Goal: Communication & Community: Answer question/provide support

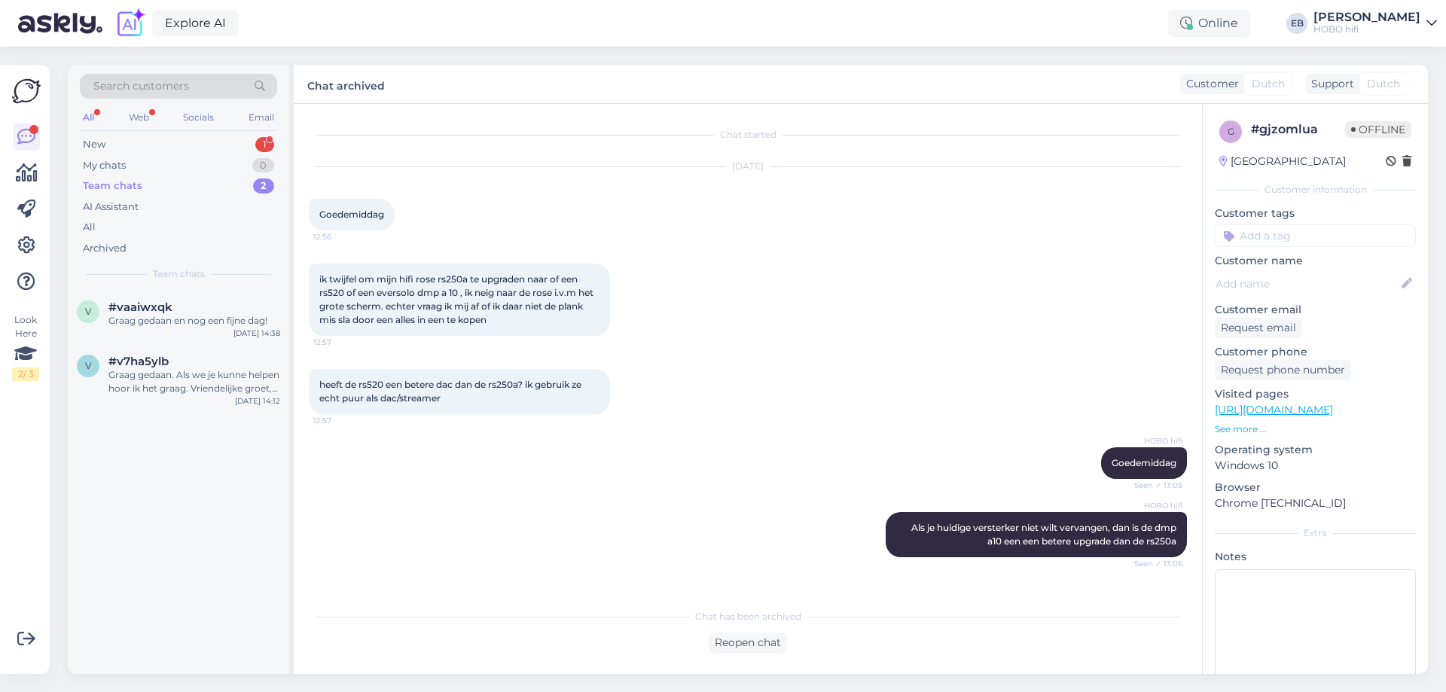
scroll to position [1200, 0]
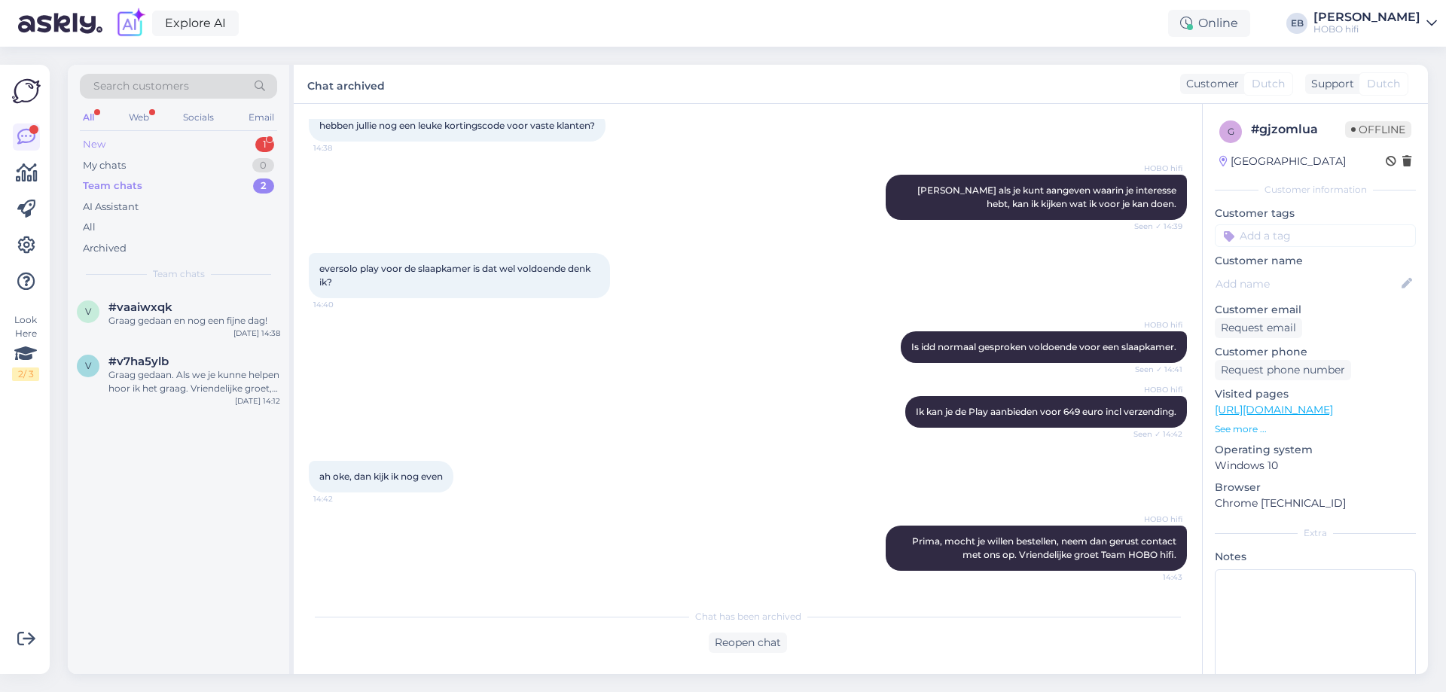
click at [177, 139] on div "New 1" at bounding box center [178, 144] width 197 height 21
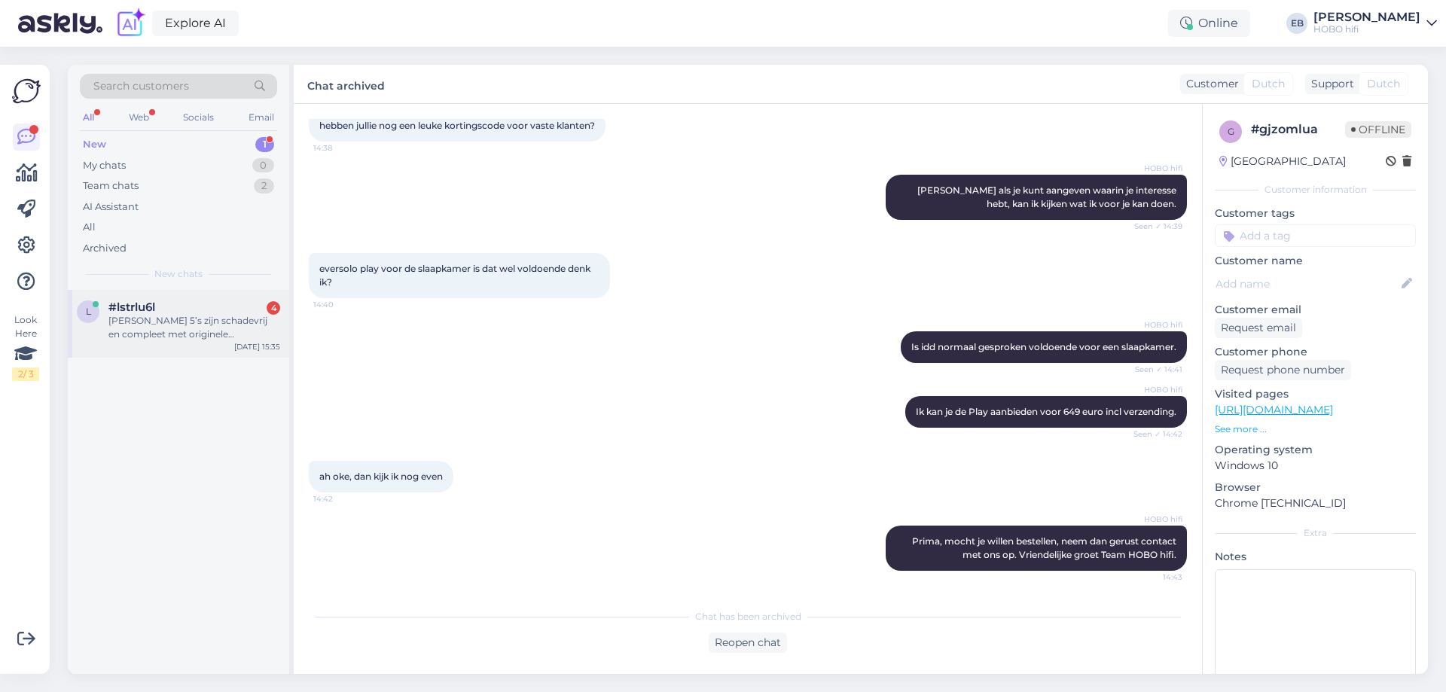
click at [183, 304] on div "#lstrlu6l 4" at bounding box center [194, 307] width 172 height 14
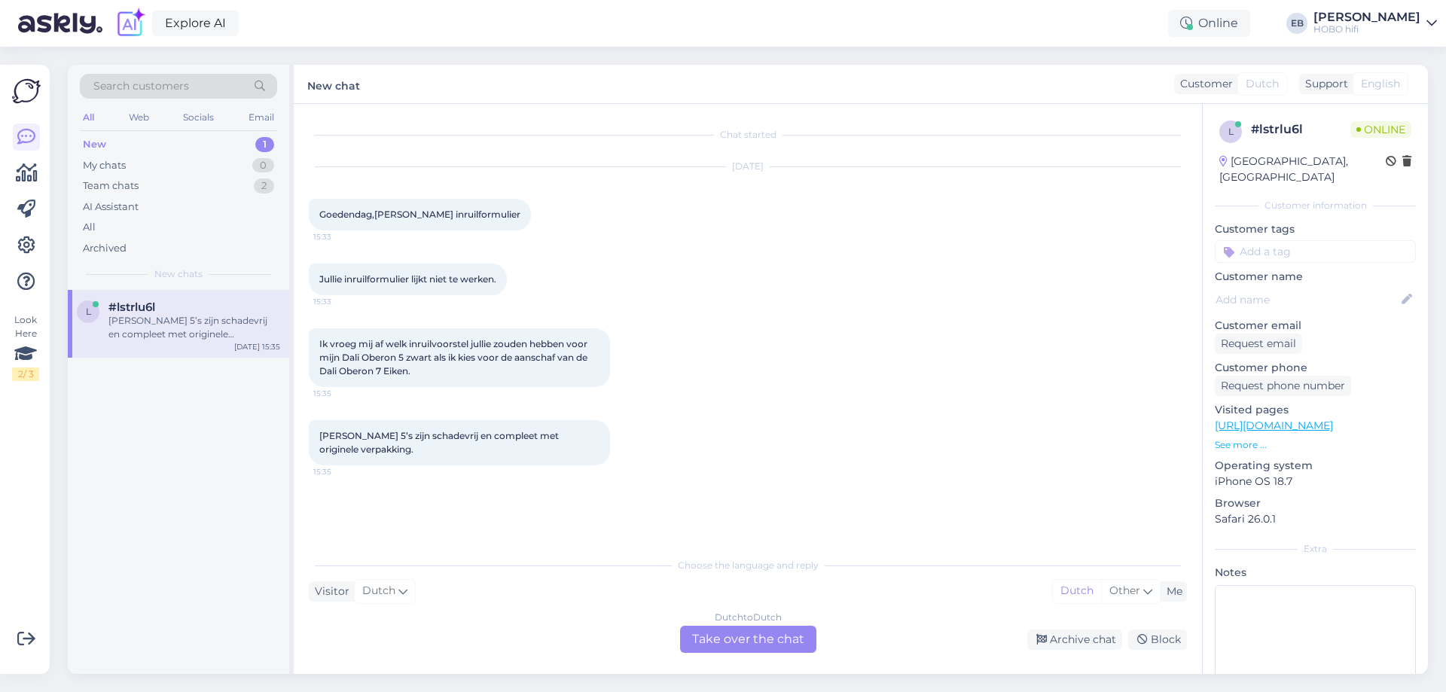
click at [782, 631] on div "Dutch to Dutch Take over the chat" at bounding box center [748, 639] width 136 height 27
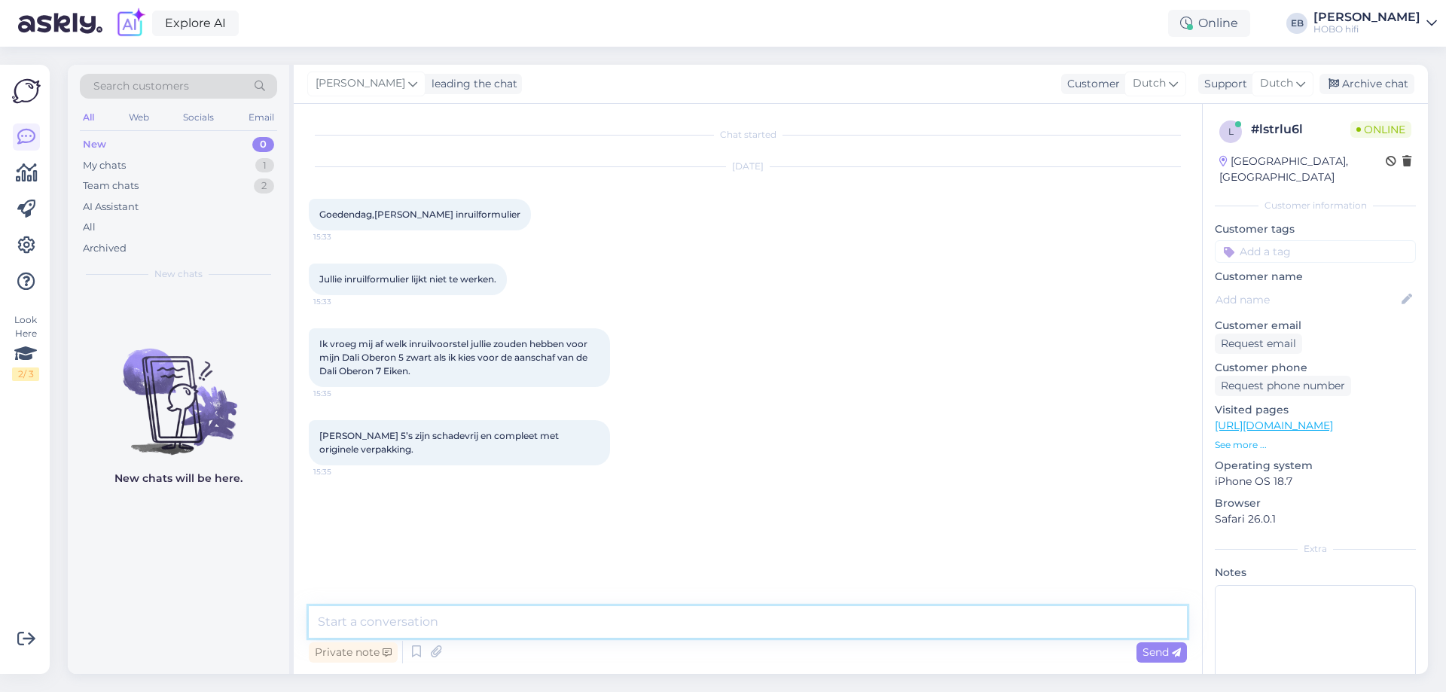
click at [682, 612] on textarea at bounding box center [748, 622] width 878 height 32
type textarea "Goedemiddag,"
type textarea "Waarschijnlijk is de bestandsgrootte te hoog."
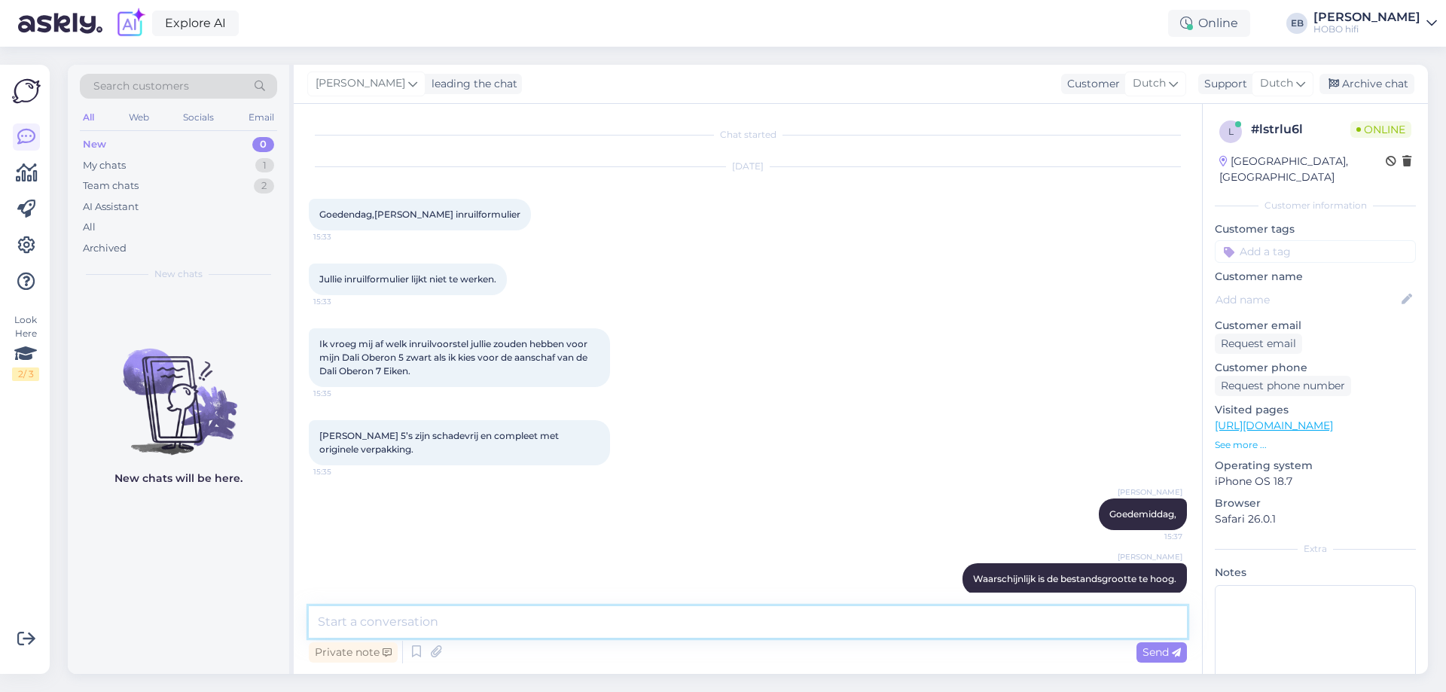
scroll to position [19, 0]
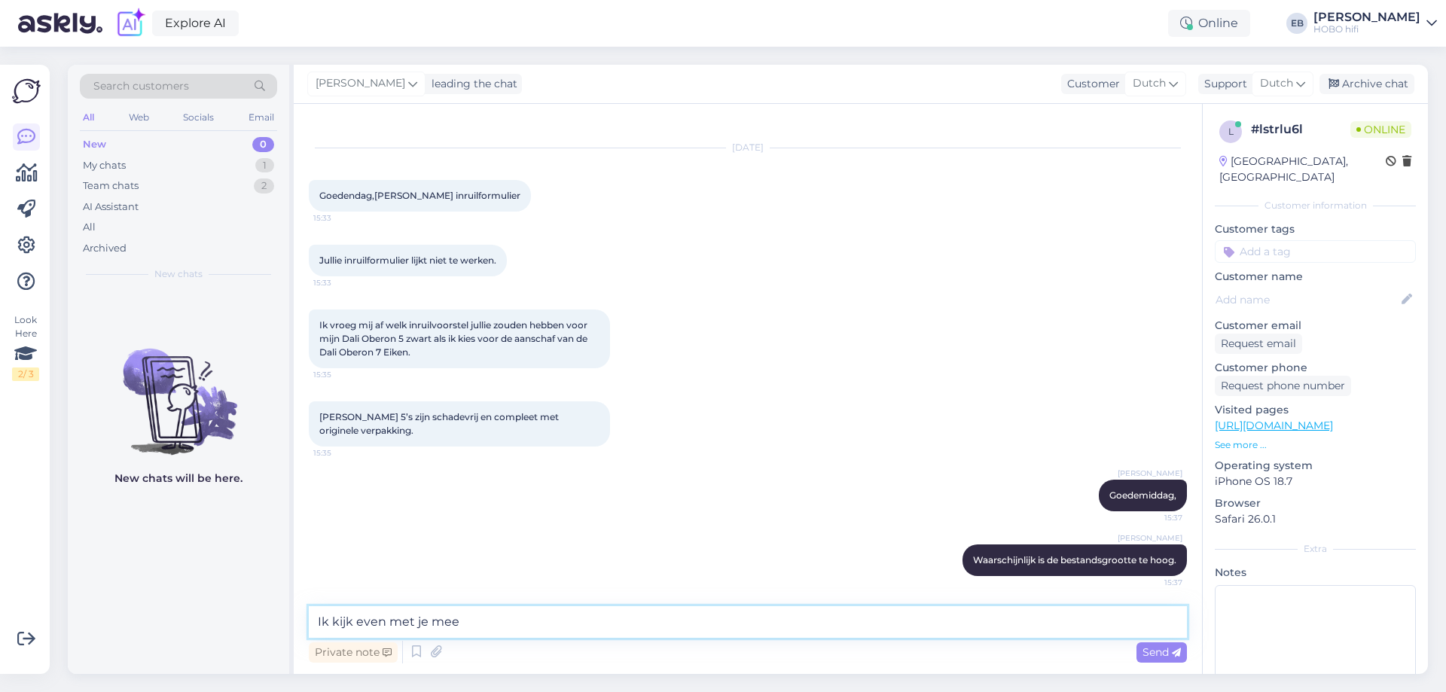
type textarea "Ik kijk even met je mee."
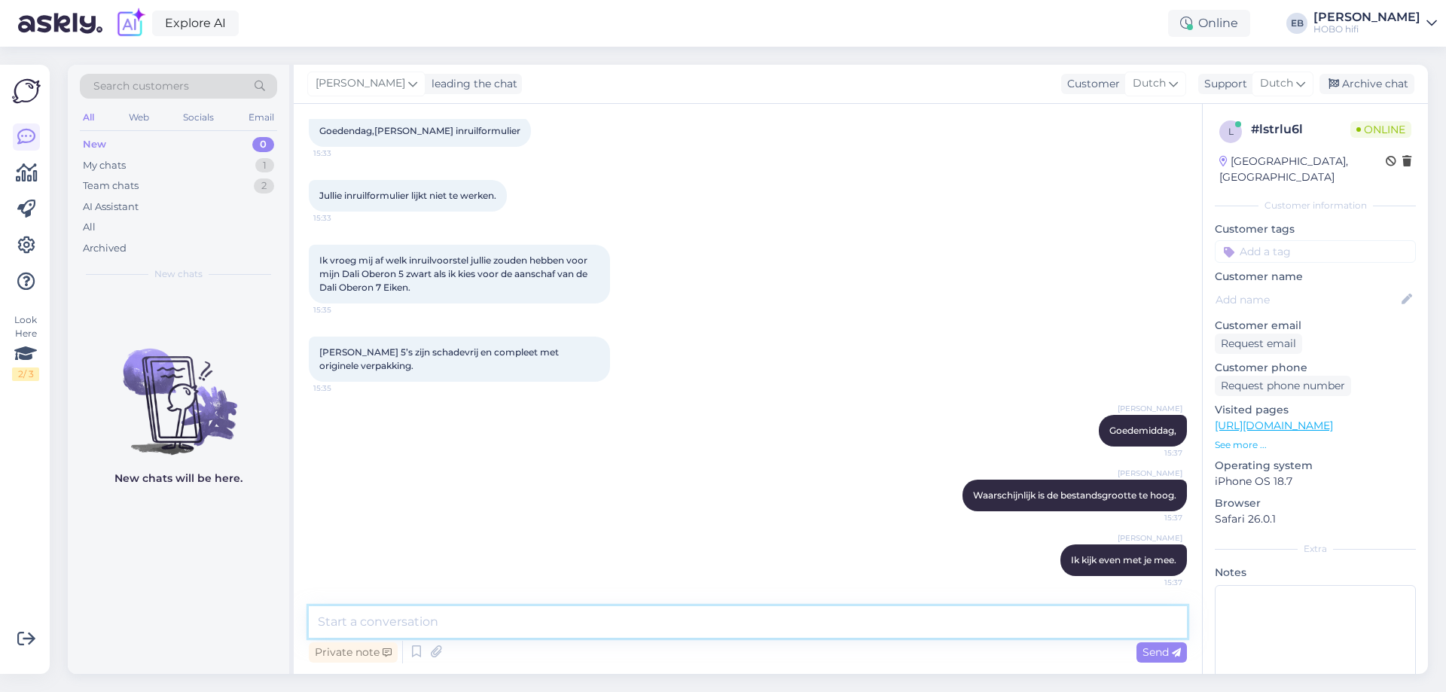
click at [730, 625] on textarea at bounding box center [748, 622] width 878 height 32
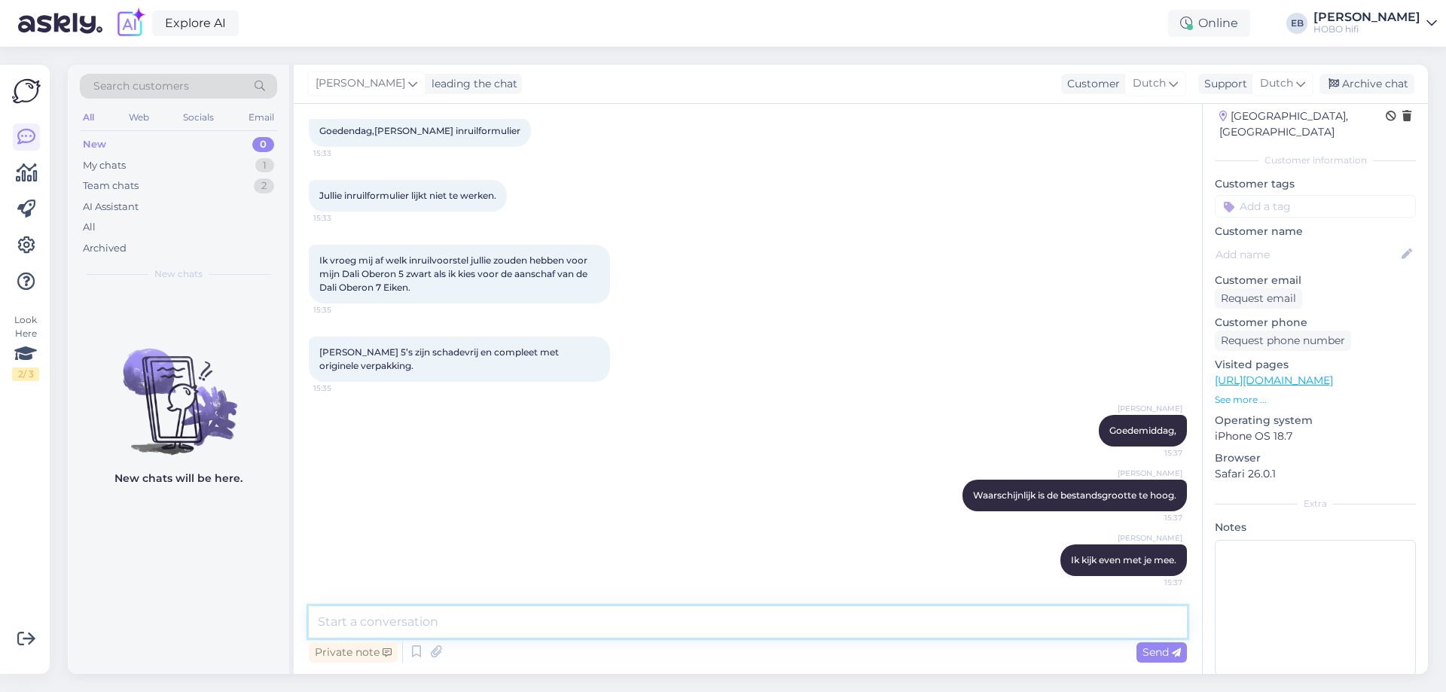
scroll to position [69, 0]
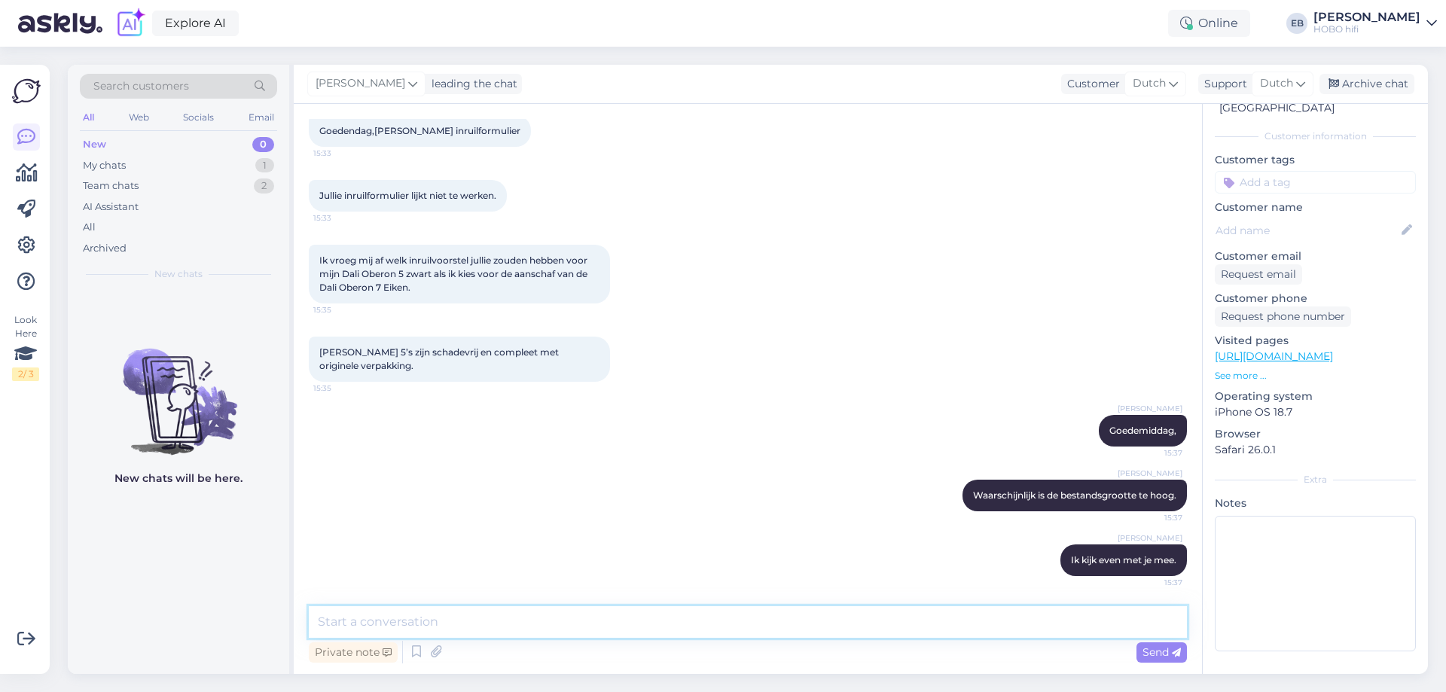
click at [397, 623] on textarea at bounding box center [748, 622] width 878 height 32
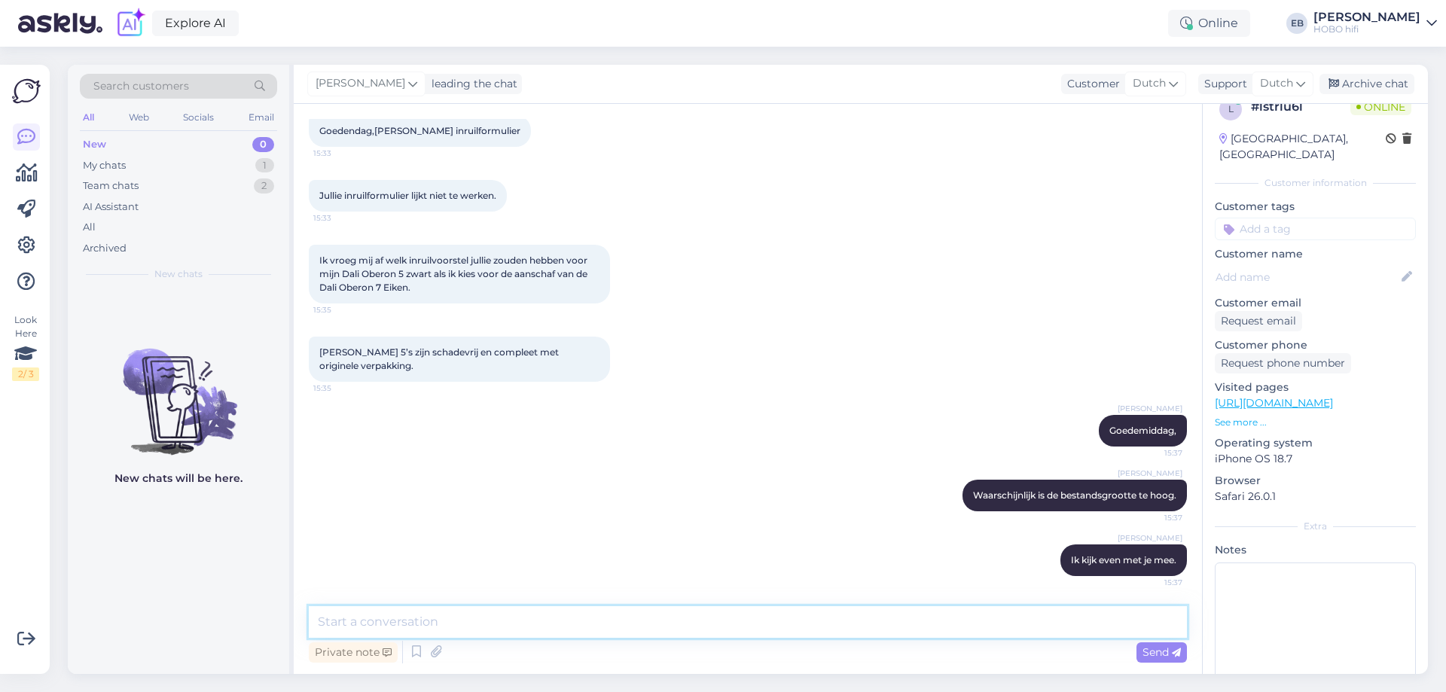
scroll to position [0, 0]
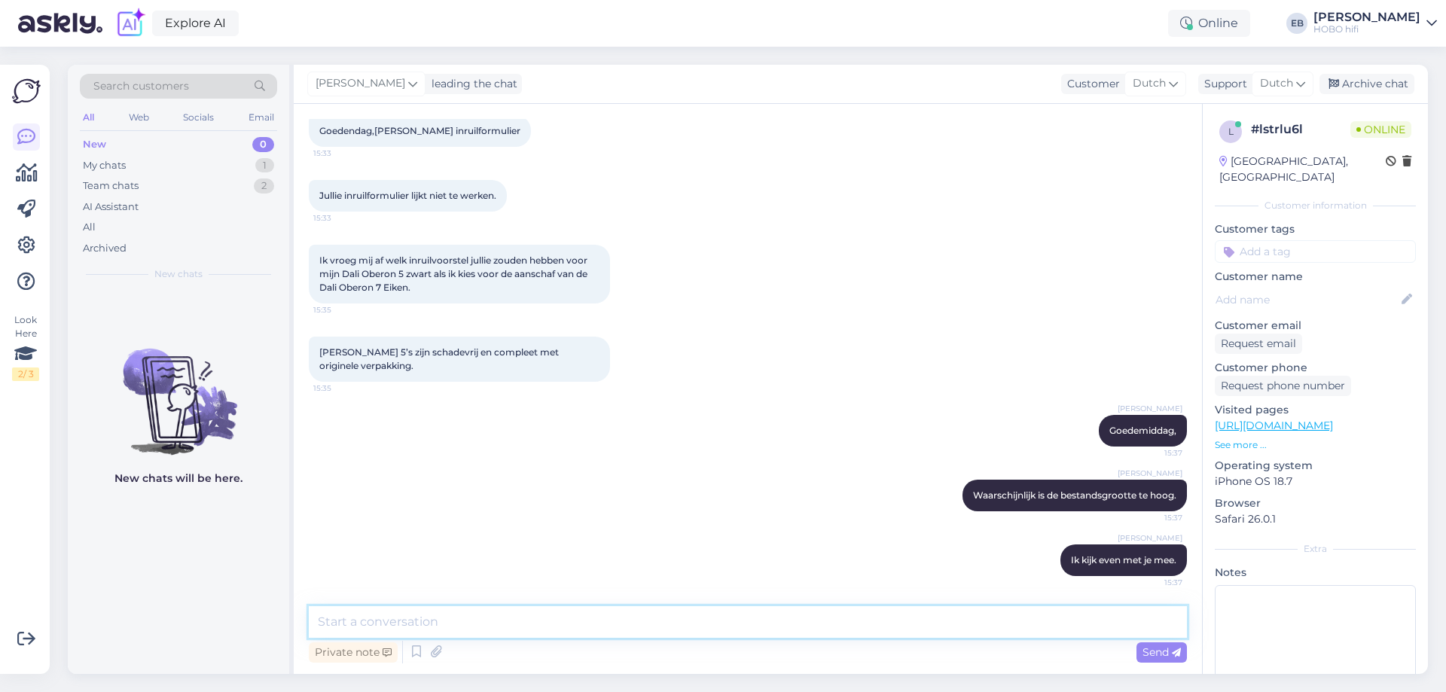
click at [677, 617] on textarea at bounding box center [748, 622] width 878 height 32
type textarea "[PERSON_NAME] je er?"
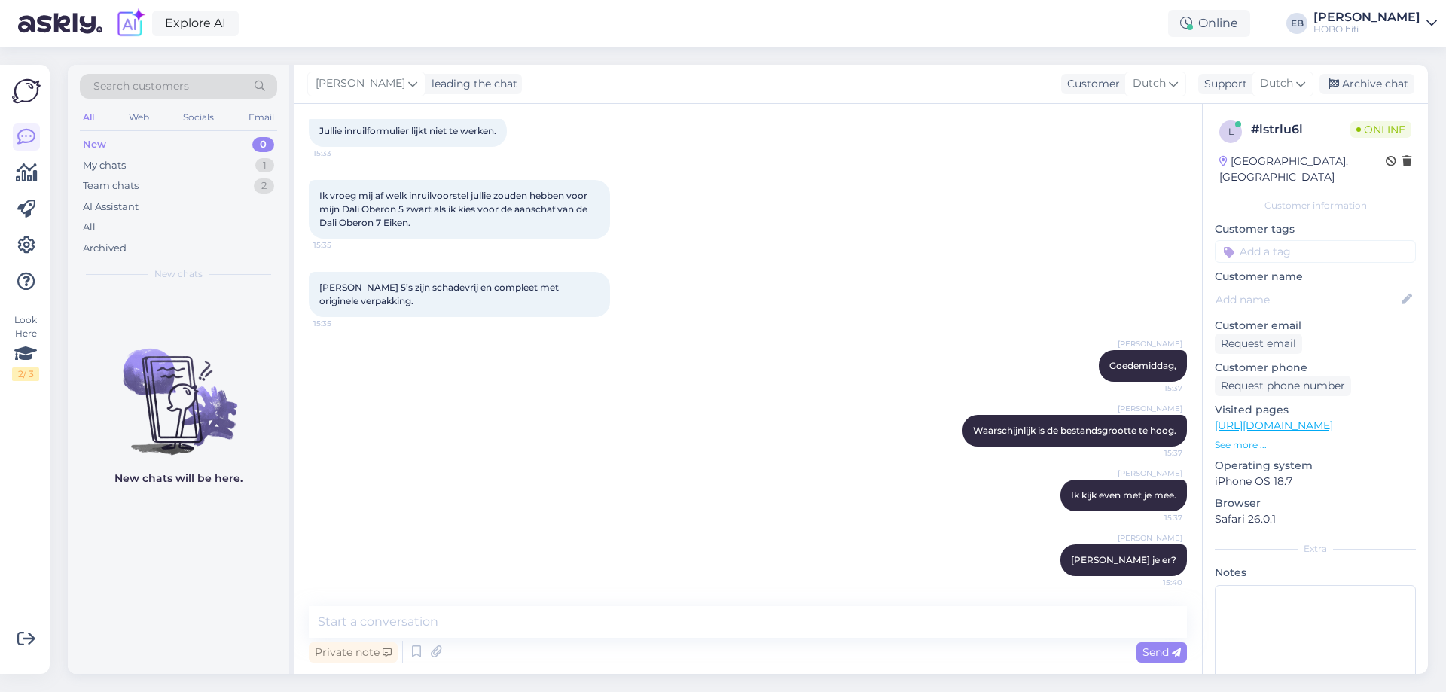
click at [1244, 447] on p "See more ..." at bounding box center [1315, 445] width 201 height 14
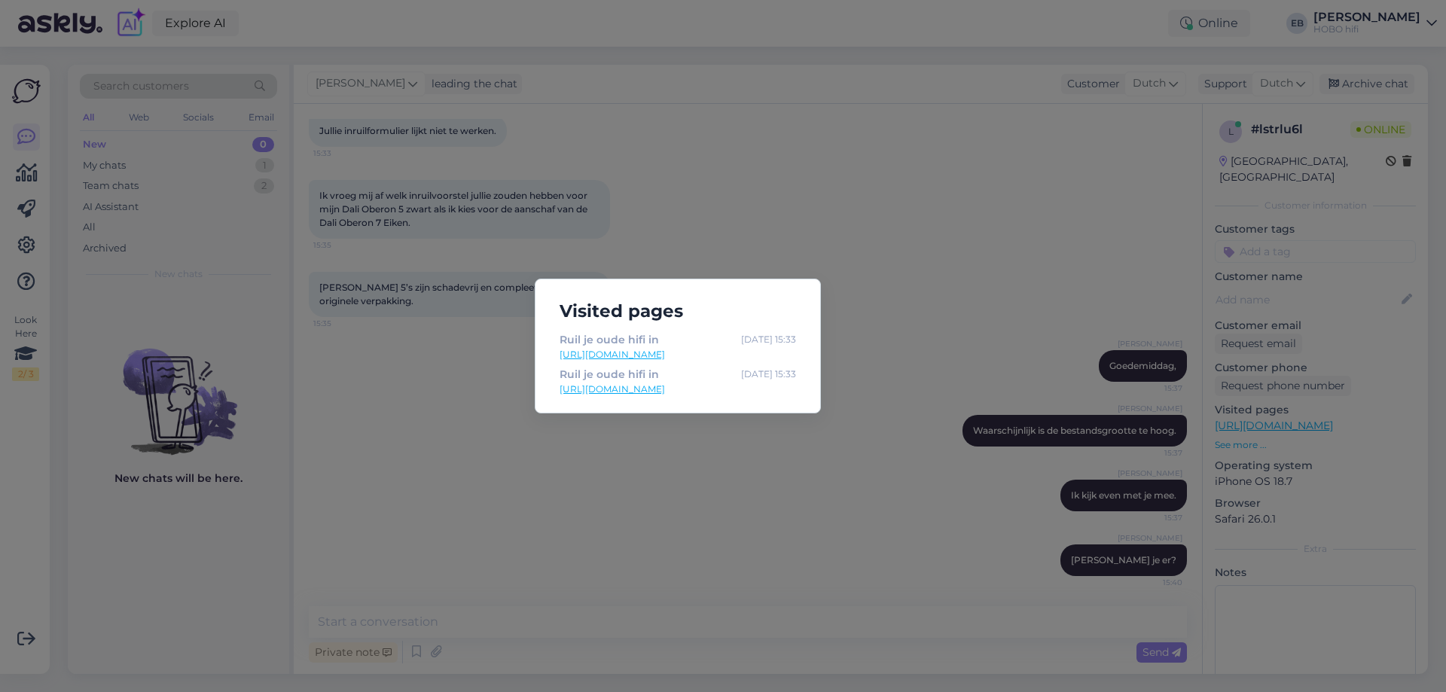
click at [808, 434] on div "Visited pages Ruil je oude hifi in [DATE] 15:33 [URL][DOMAIN_NAME] Ruil je oude…" at bounding box center [723, 346] width 1446 height 692
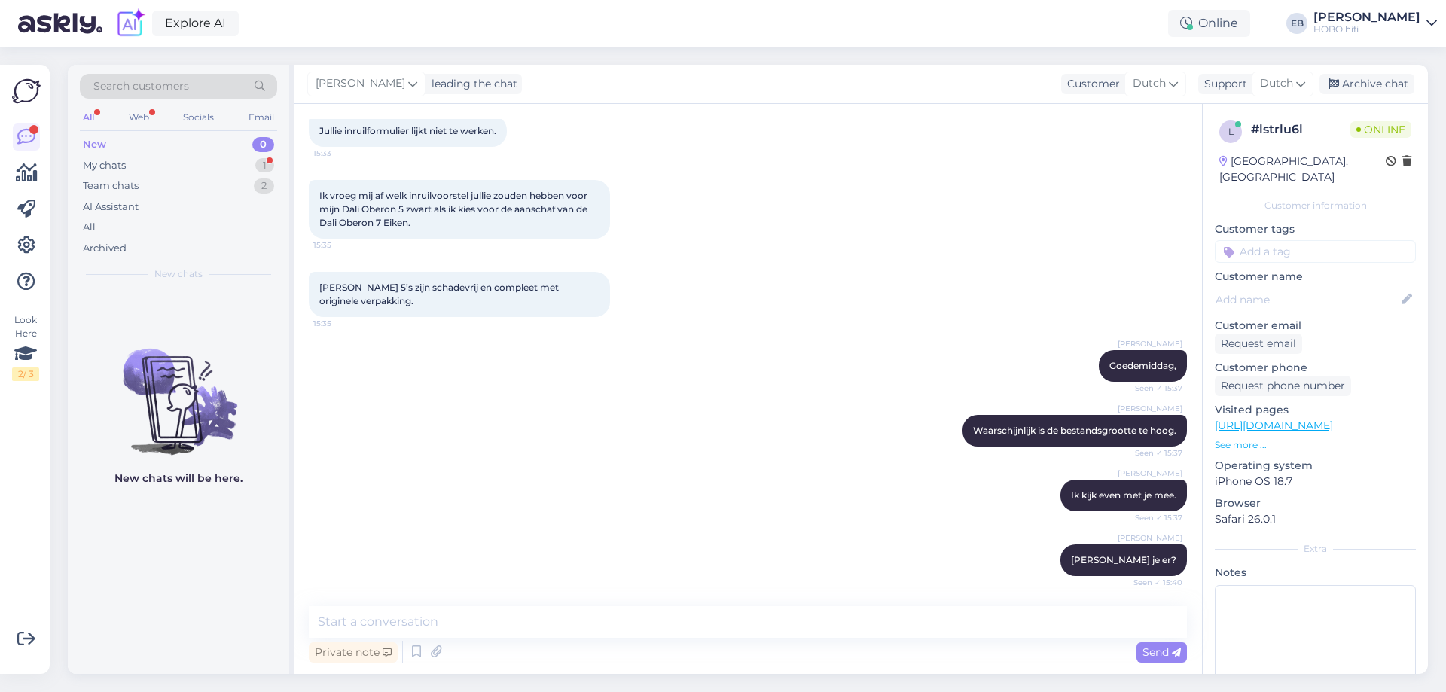
scroll to position [213, 0]
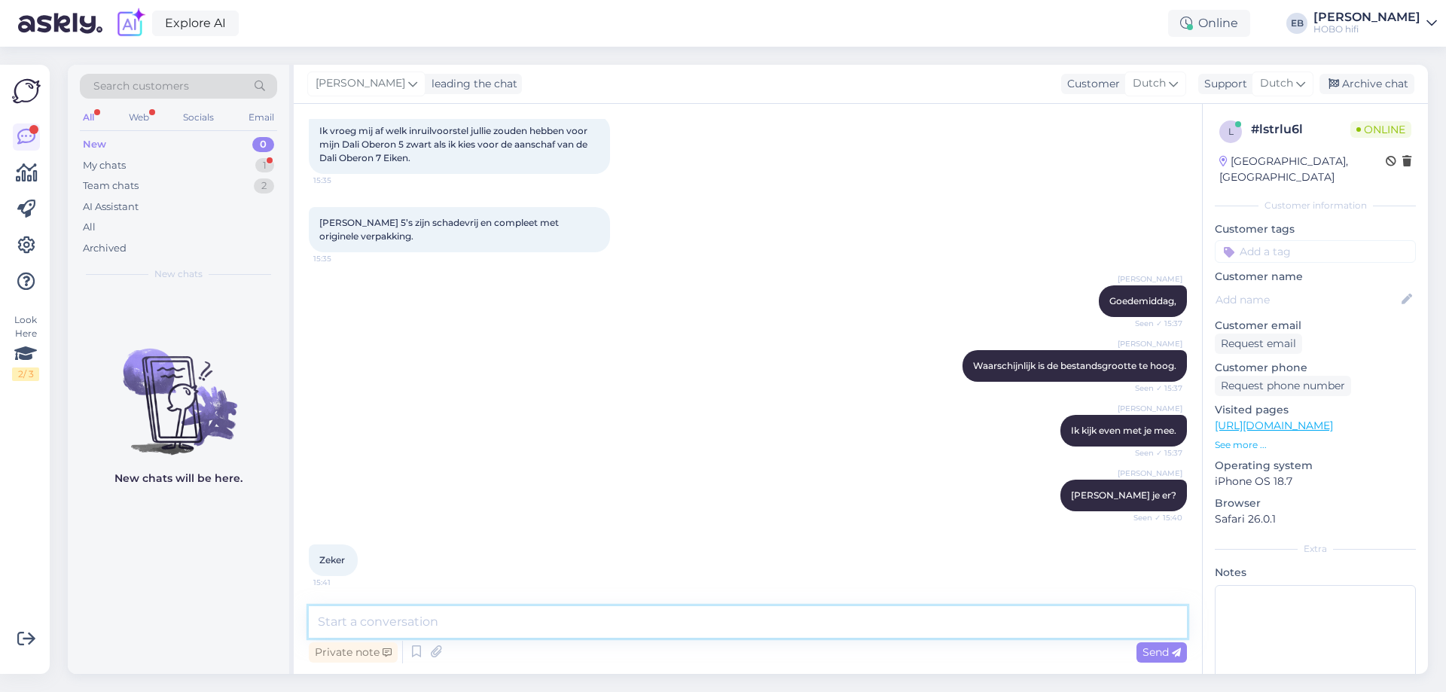
click at [472, 615] on textarea at bounding box center [748, 622] width 878 height 32
type textarea "Mooi. Mag ik je even bellen?"
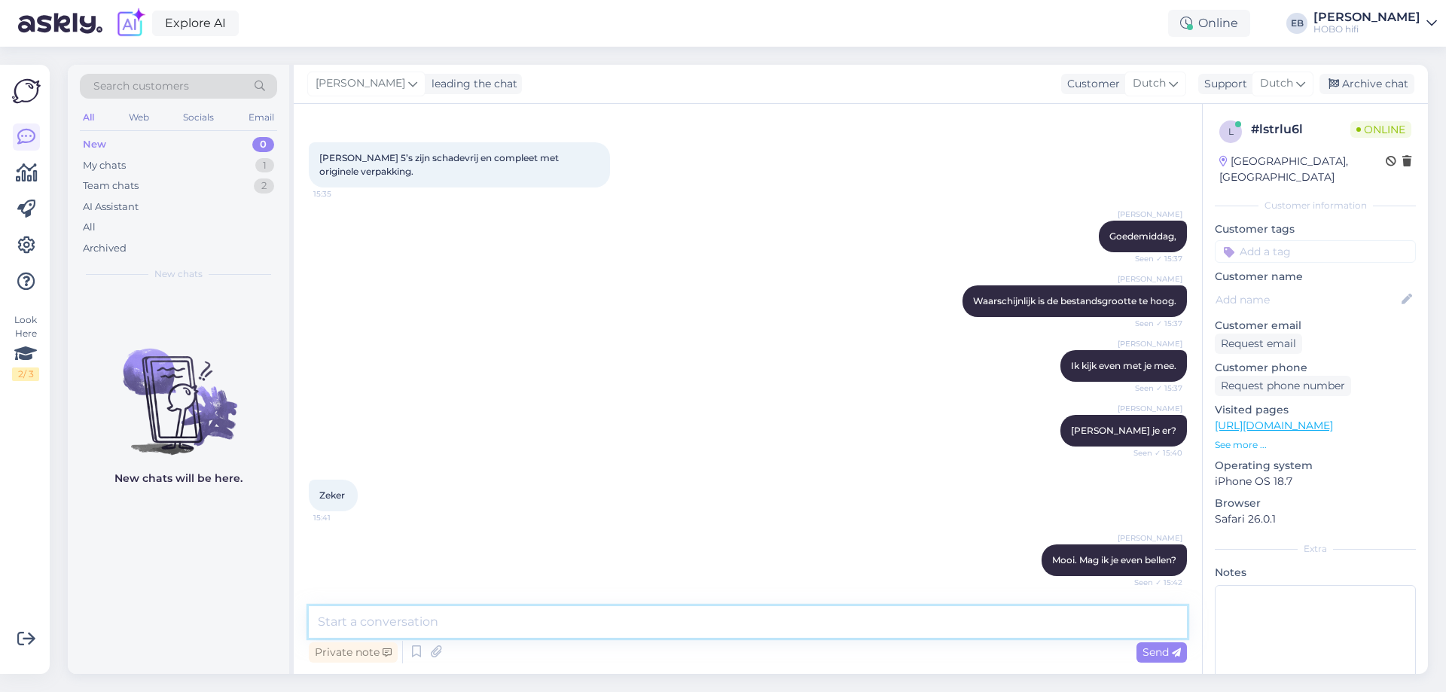
scroll to position [343, 0]
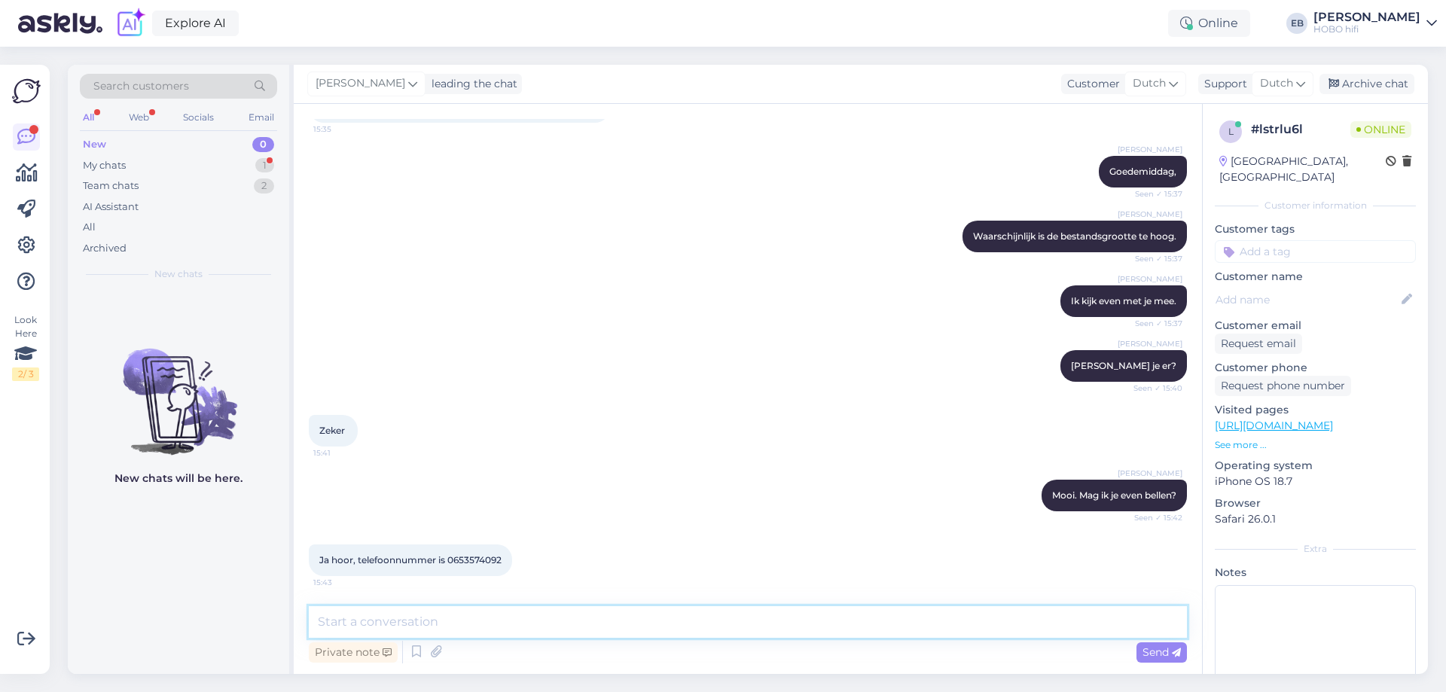
click at [472, 614] on textarea at bounding box center [748, 622] width 878 height 32
type textarea "Dank je, ik bel meteen"
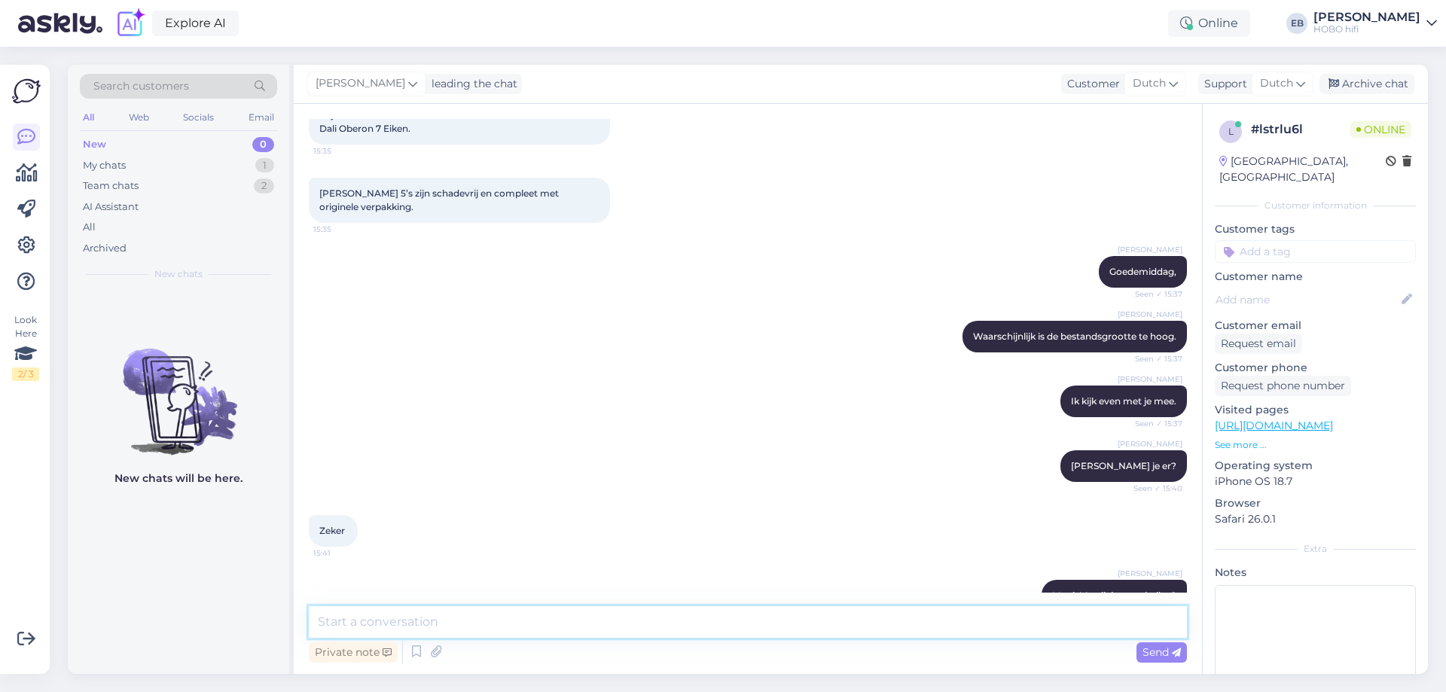
scroll to position [0, 0]
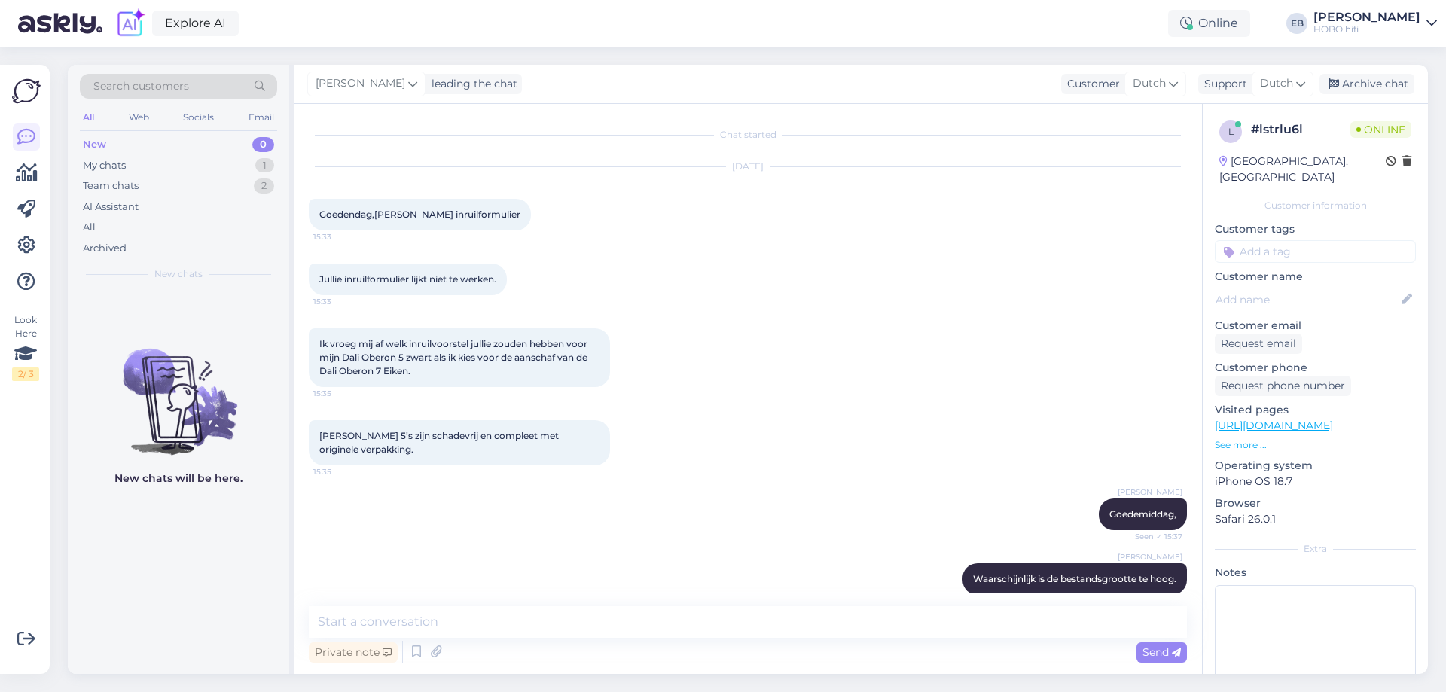
click at [1262, 255] on input at bounding box center [1315, 251] width 201 height 23
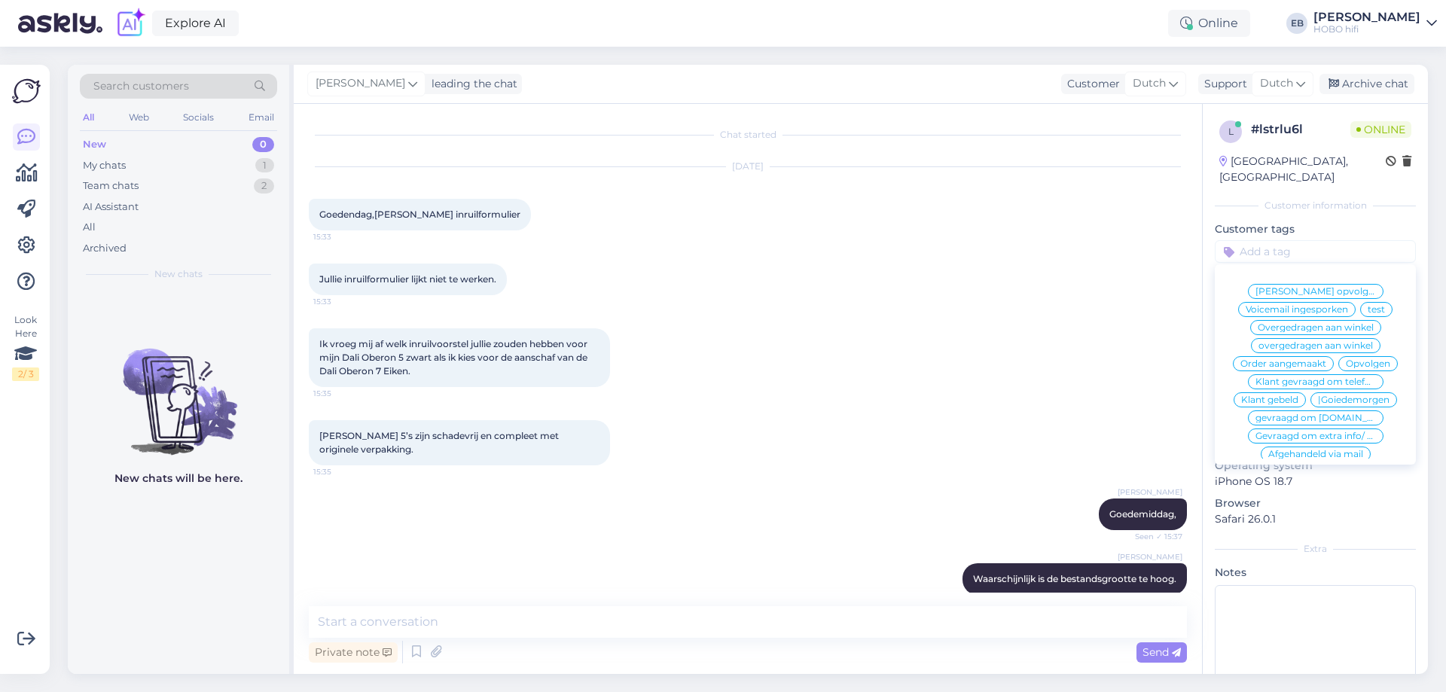
click at [1298, 404] on span "Klant gebeld" at bounding box center [1269, 399] width 57 height 9
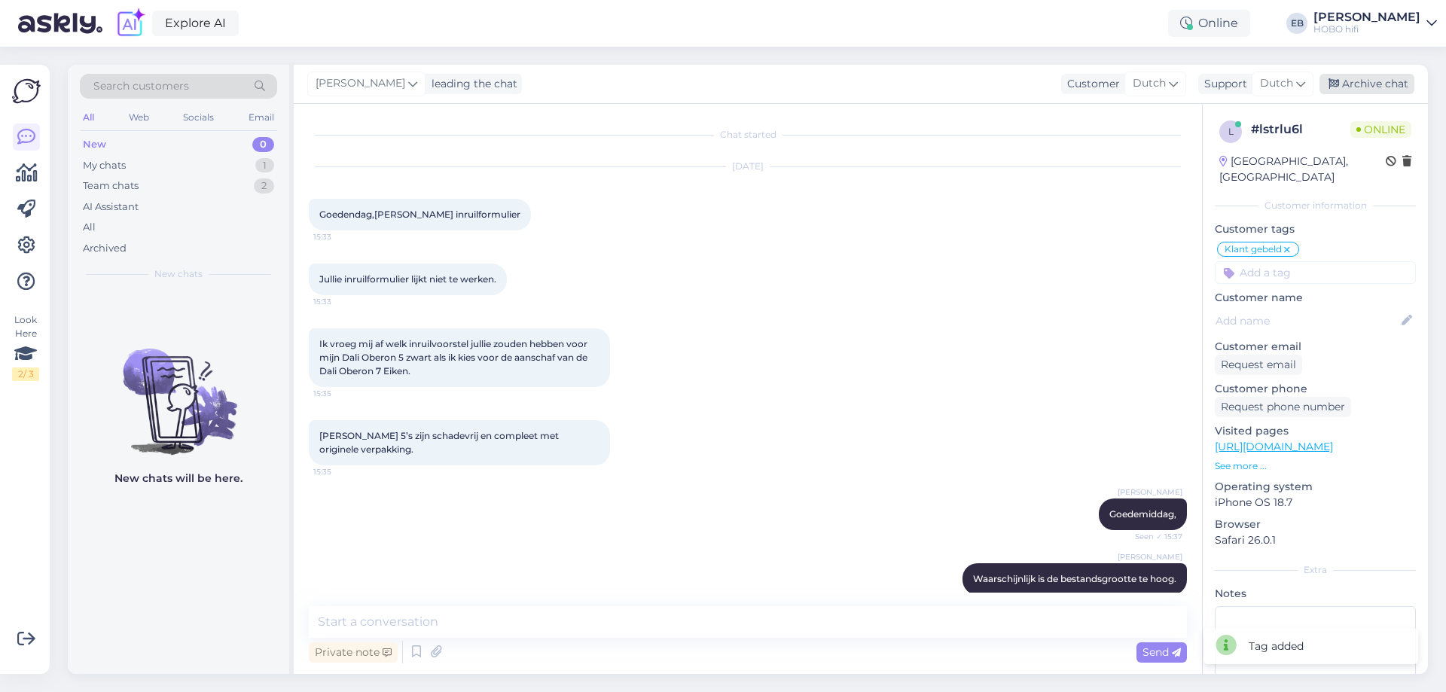
click at [1364, 89] on div "Archive chat" at bounding box center [1366, 84] width 95 height 20
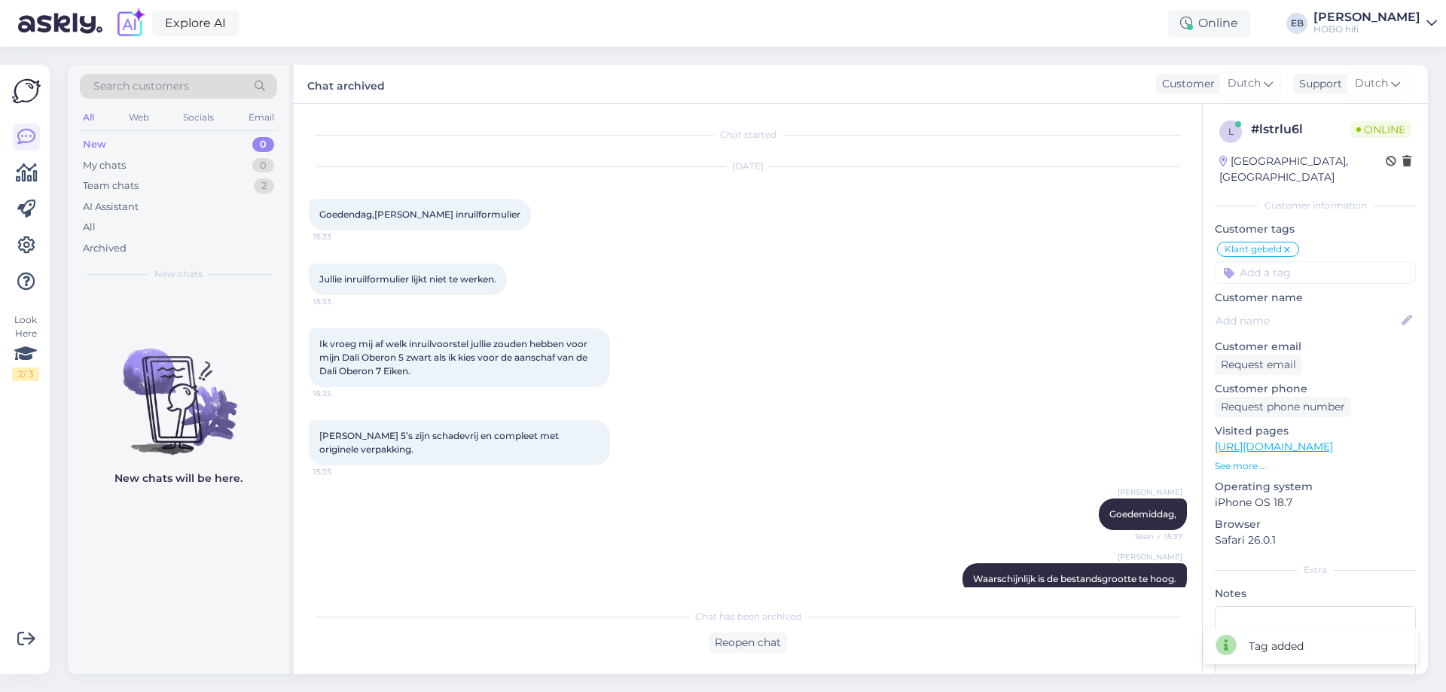
click at [1017, 219] on div "[DATE] Goedendag,Jullie inruilformulier 15:33" at bounding box center [748, 199] width 878 height 96
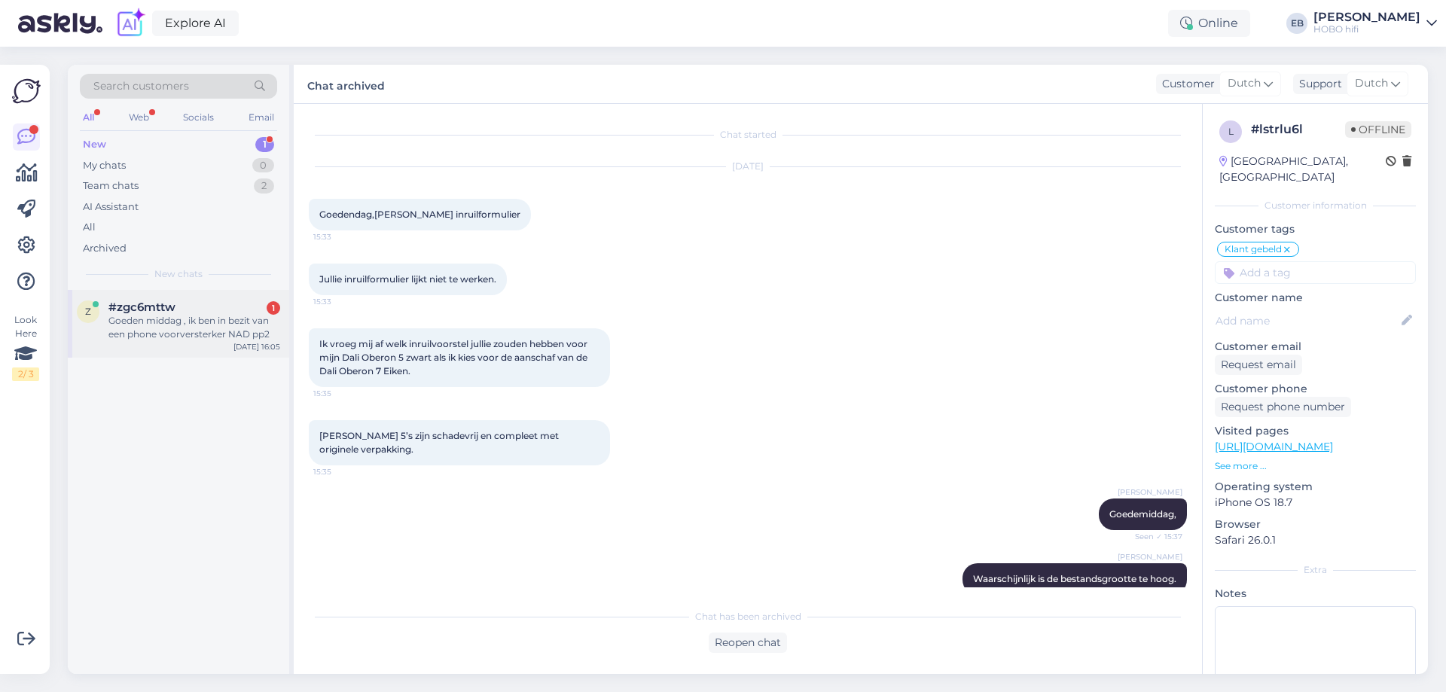
click at [191, 319] on div "Goeden middag , ik ben in bezit van een phone voorversterker NAD pp2" at bounding box center [194, 327] width 172 height 27
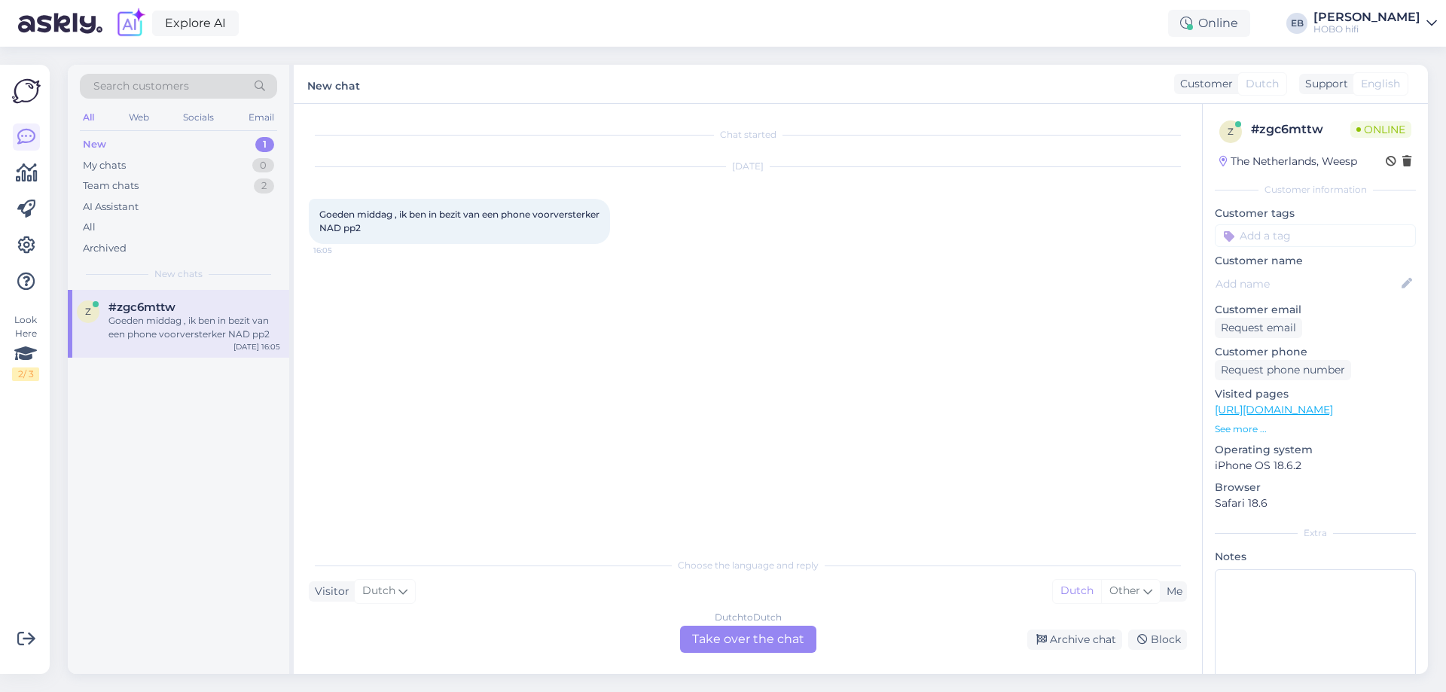
click at [727, 635] on div "Dutch to Dutch Take over the chat" at bounding box center [748, 639] width 136 height 27
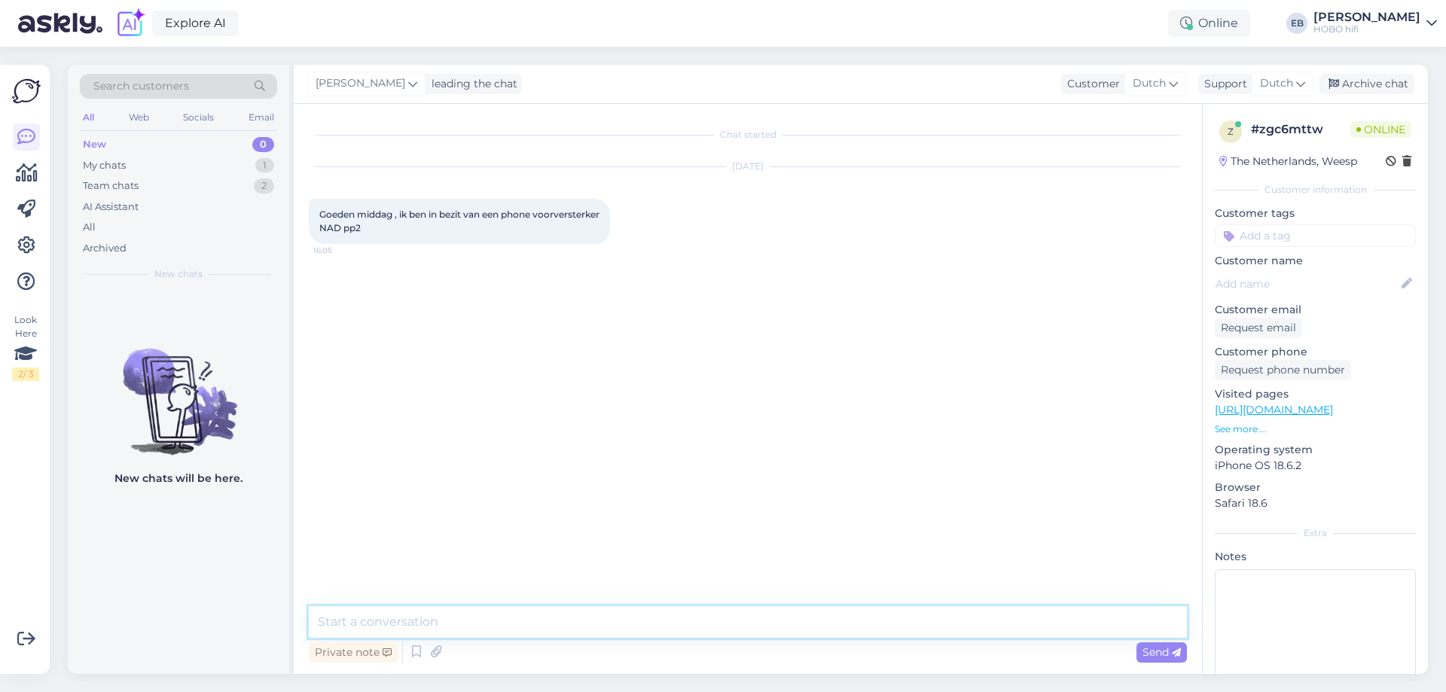
click at [690, 624] on textarea at bounding box center [748, 622] width 878 height 32
type textarea "Goedemiddag,"
click at [690, 624] on textarea at bounding box center [748, 622] width 878 height 32
type textarea "Wat kan ik voor je betkenen?"
click at [443, 617] on textarea at bounding box center [748, 622] width 878 height 32
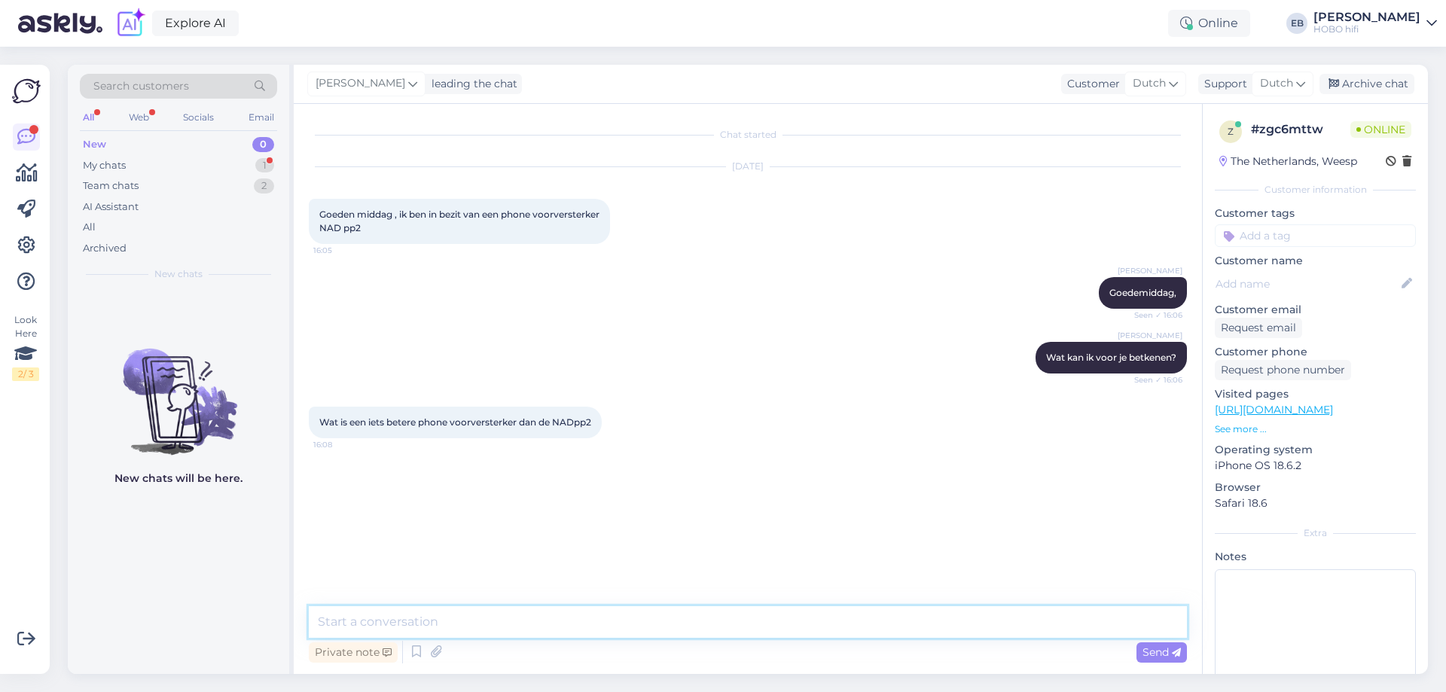
click at [440, 622] on textarea at bounding box center [748, 622] width 878 height 32
click at [552, 624] on textarea at bounding box center [748, 622] width 878 height 32
paste textarea "[URL][DOMAIN_NAME]"
type textarea "Ik ken de beoogde priojsklasse niet, maar een Fezz Gaia Mini is echt een flinke…"
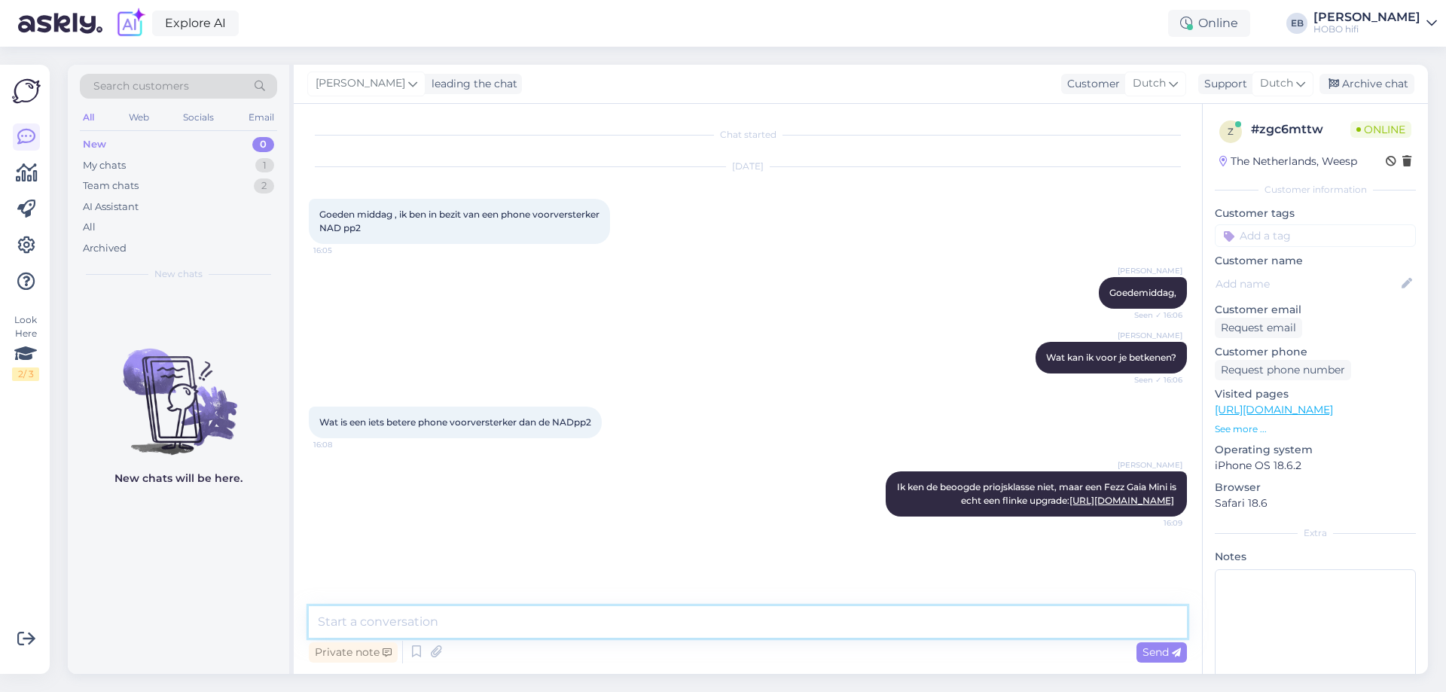
click at [593, 626] on textarea at bounding box center [748, 622] width 878 height 32
paste textarea "[URL][DOMAIN_NAME]"
type textarea "[PERSON_NAME] de Moon 110 LP V2: [URL][DOMAIN_NAME] \"
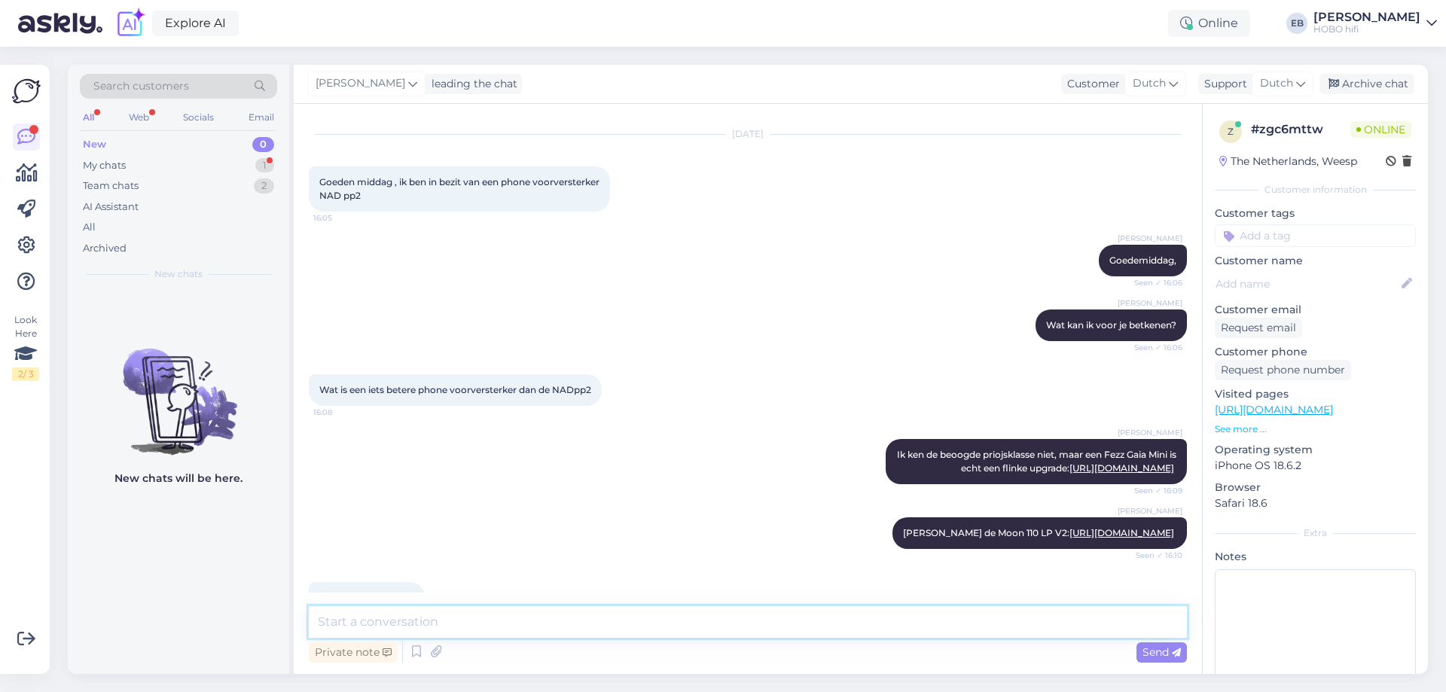
scroll to position [97, 0]
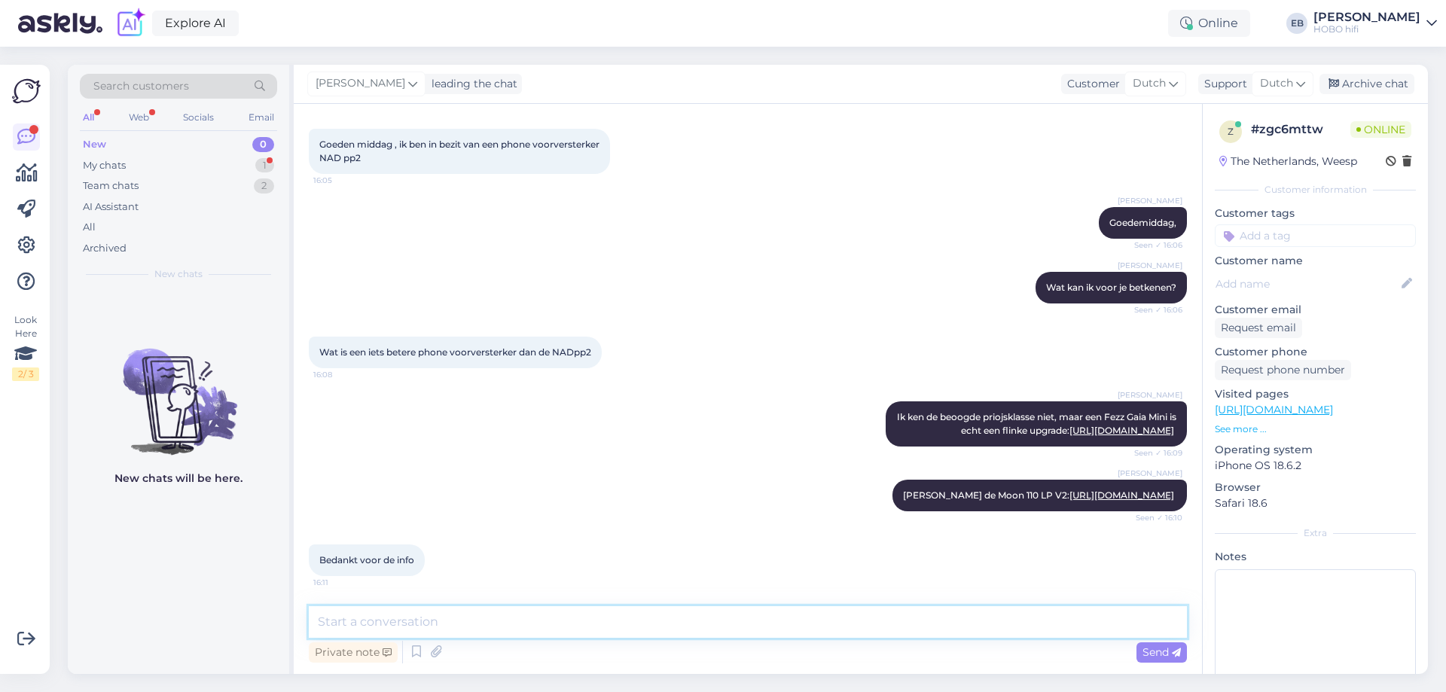
click at [468, 621] on textarea at bounding box center [748, 622] width 878 height 32
type textarea "Graag gedaan"
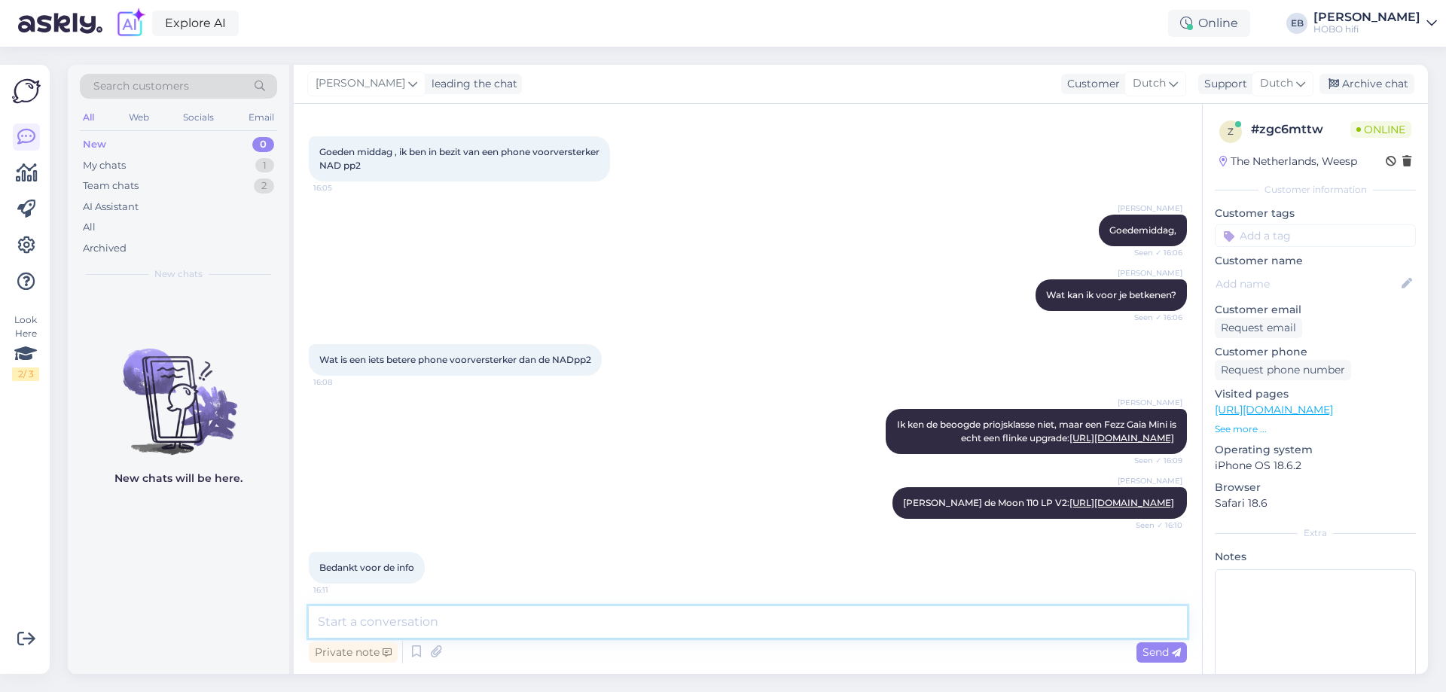
scroll to position [0, 0]
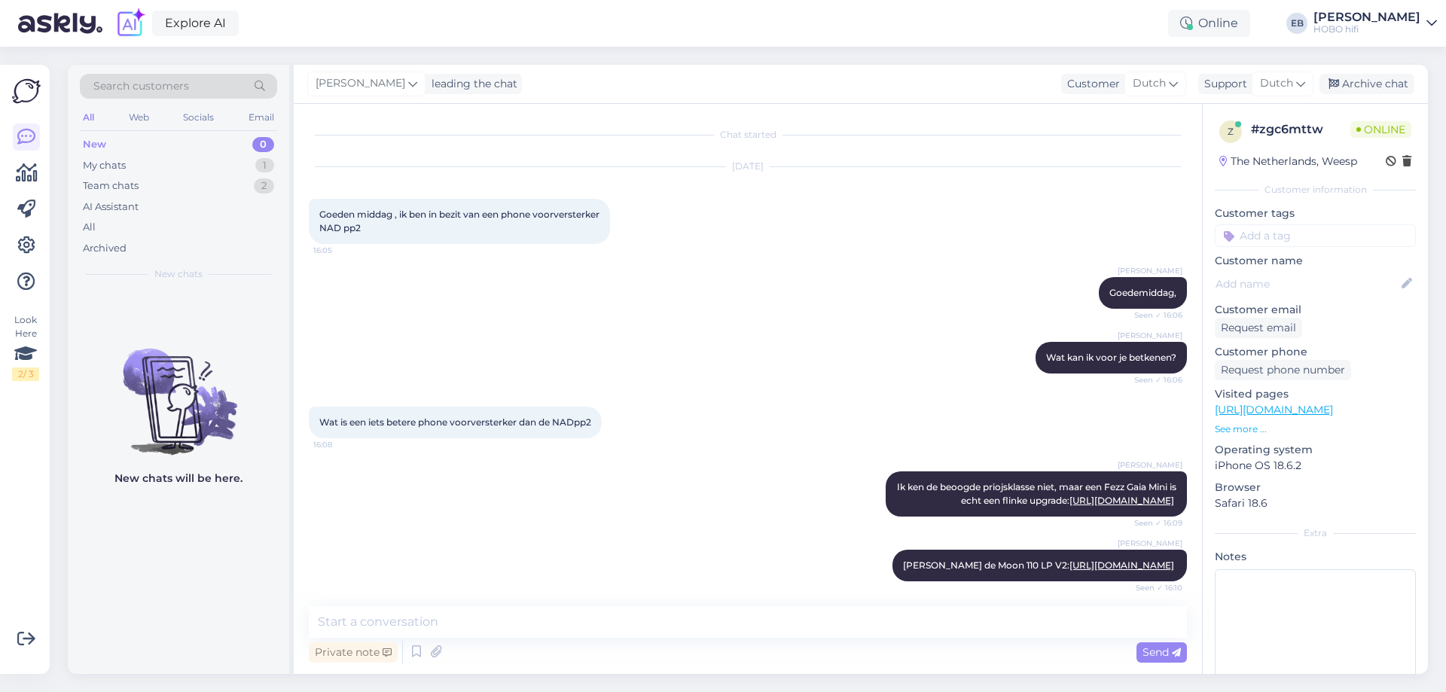
click at [974, 245] on div "[DATE] Goeden middag , ik ben in bezit van een phone voorversterker NAD pp2 16:…" at bounding box center [748, 206] width 878 height 110
click at [840, 409] on div "Wat is een iets betere phone voorversterker dan de NADpp2 16:08" at bounding box center [748, 422] width 878 height 65
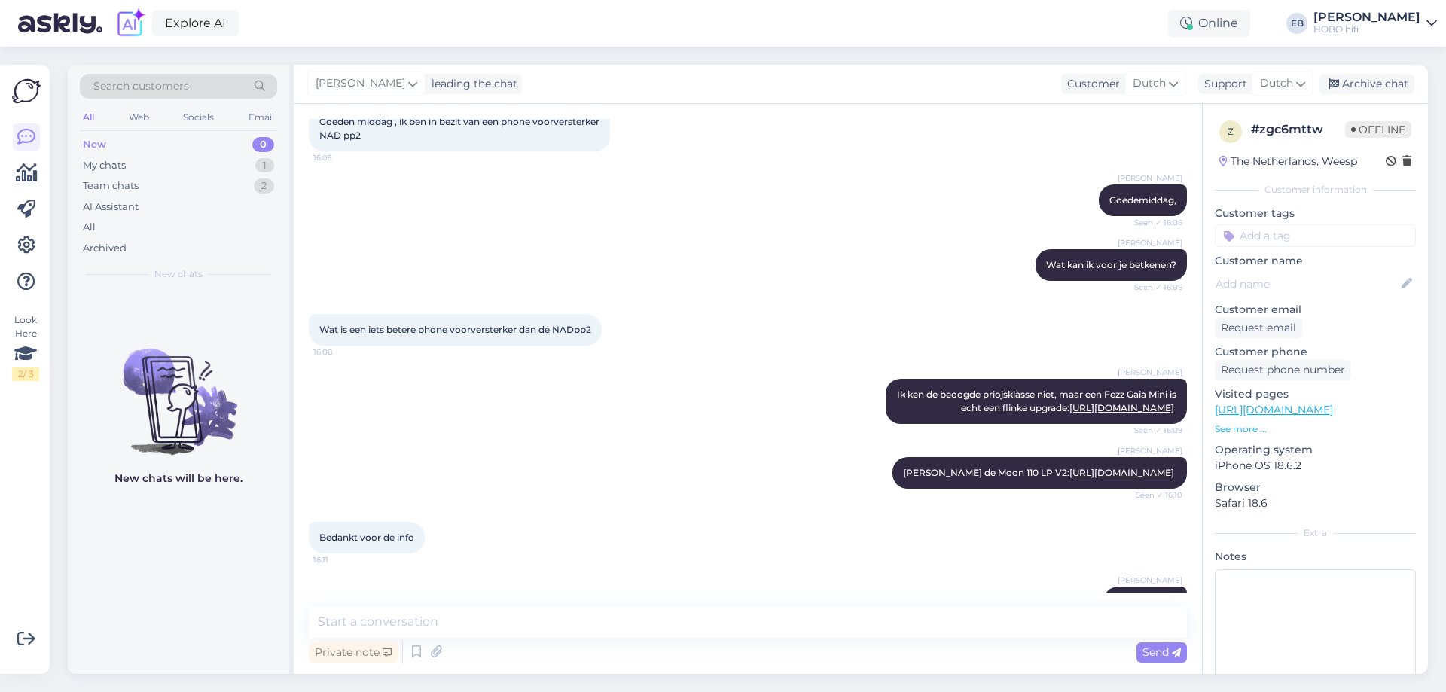
scroll to position [162, 0]
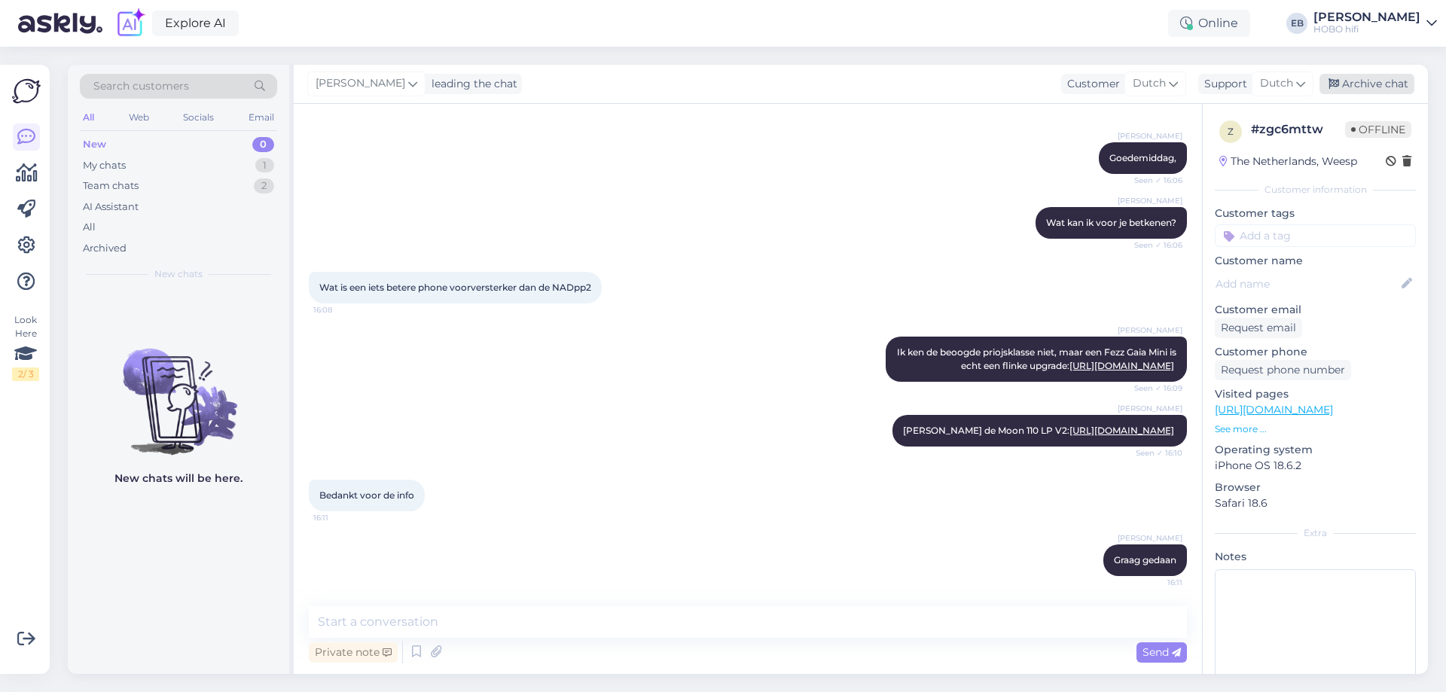
click at [1367, 81] on div "Archive chat" at bounding box center [1366, 84] width 95 height 20
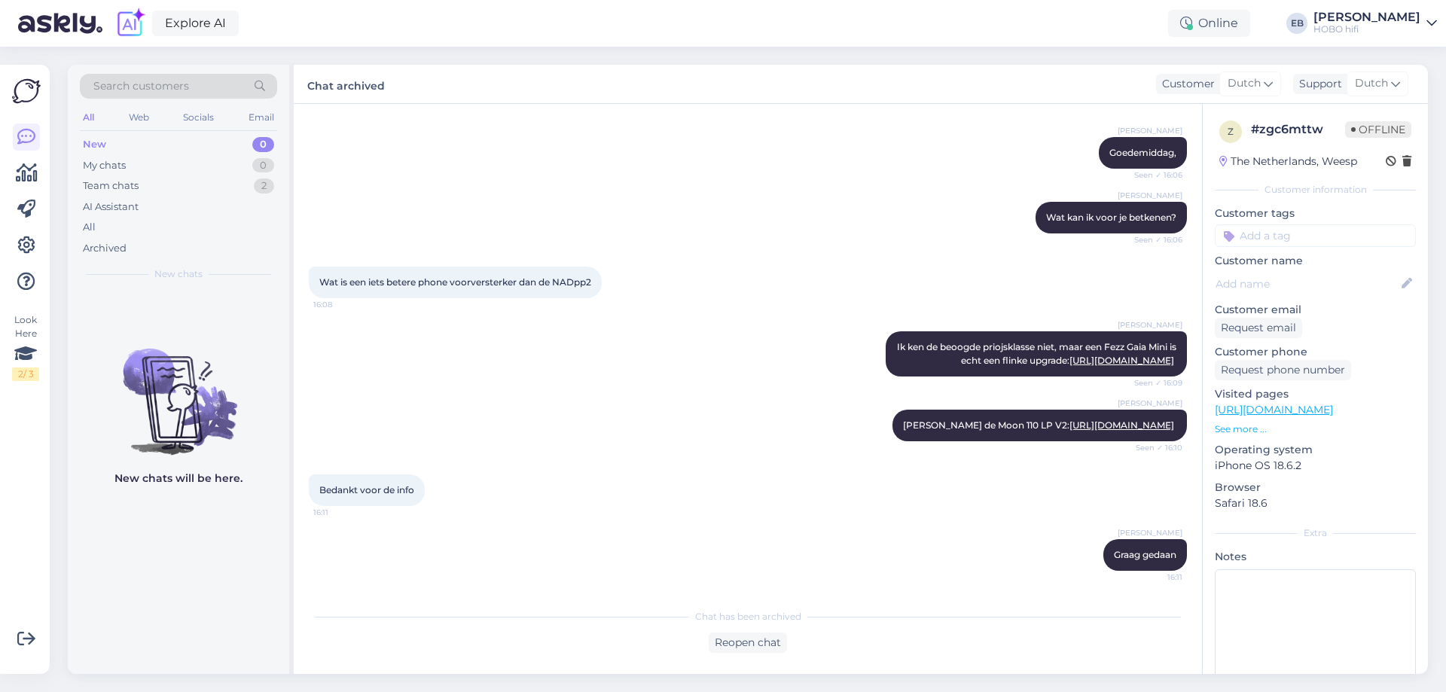
click at [635, 332] on div "[PERSON_NAME] Ik ken de beoogde priojsklasse niet, maar een Fezz Gaia Mini is e…" at bounding box center [748, 354] width 878 height 78
